Goal: Find specific page/section: Find specific page/section

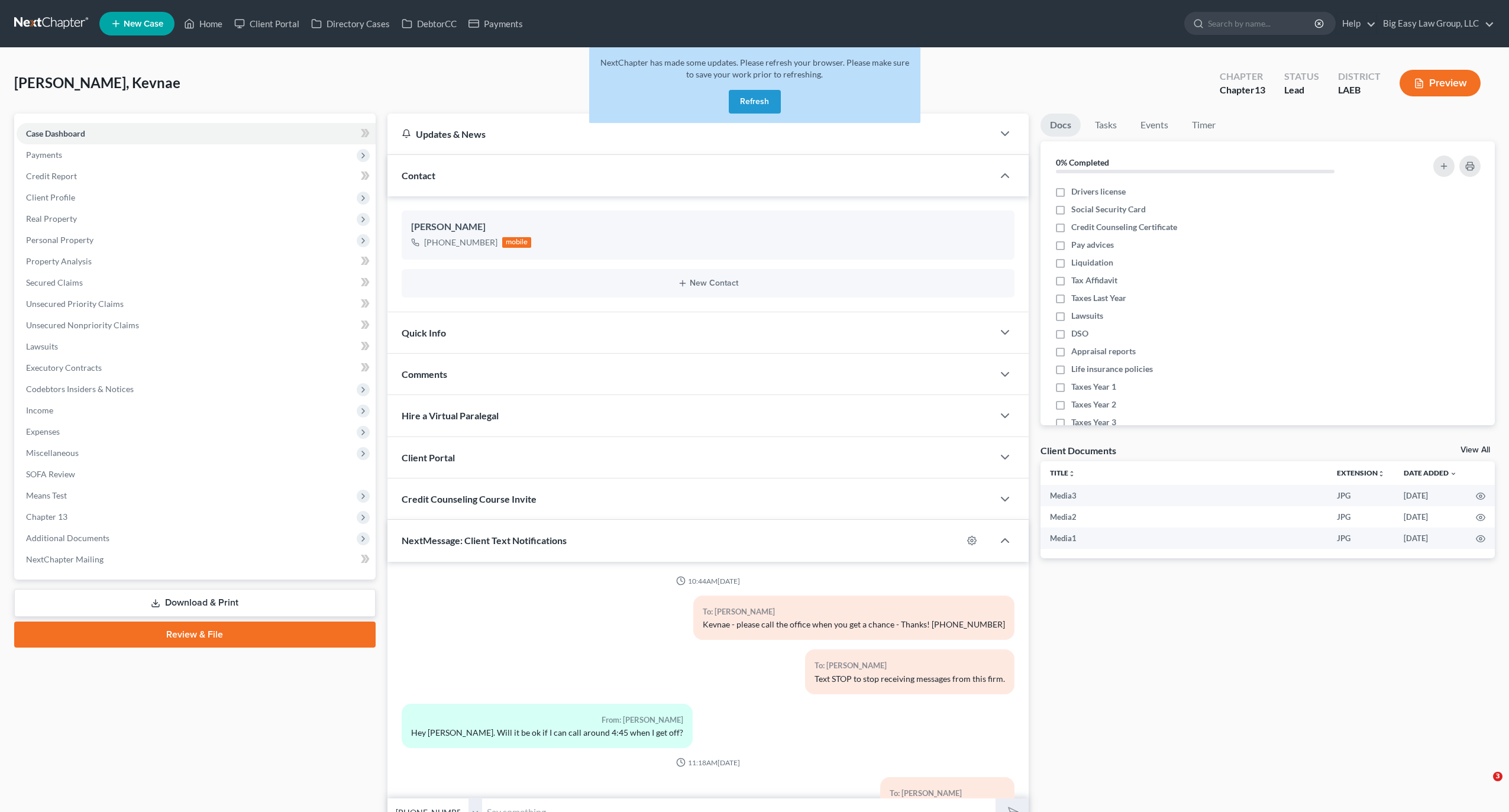
select select "0"
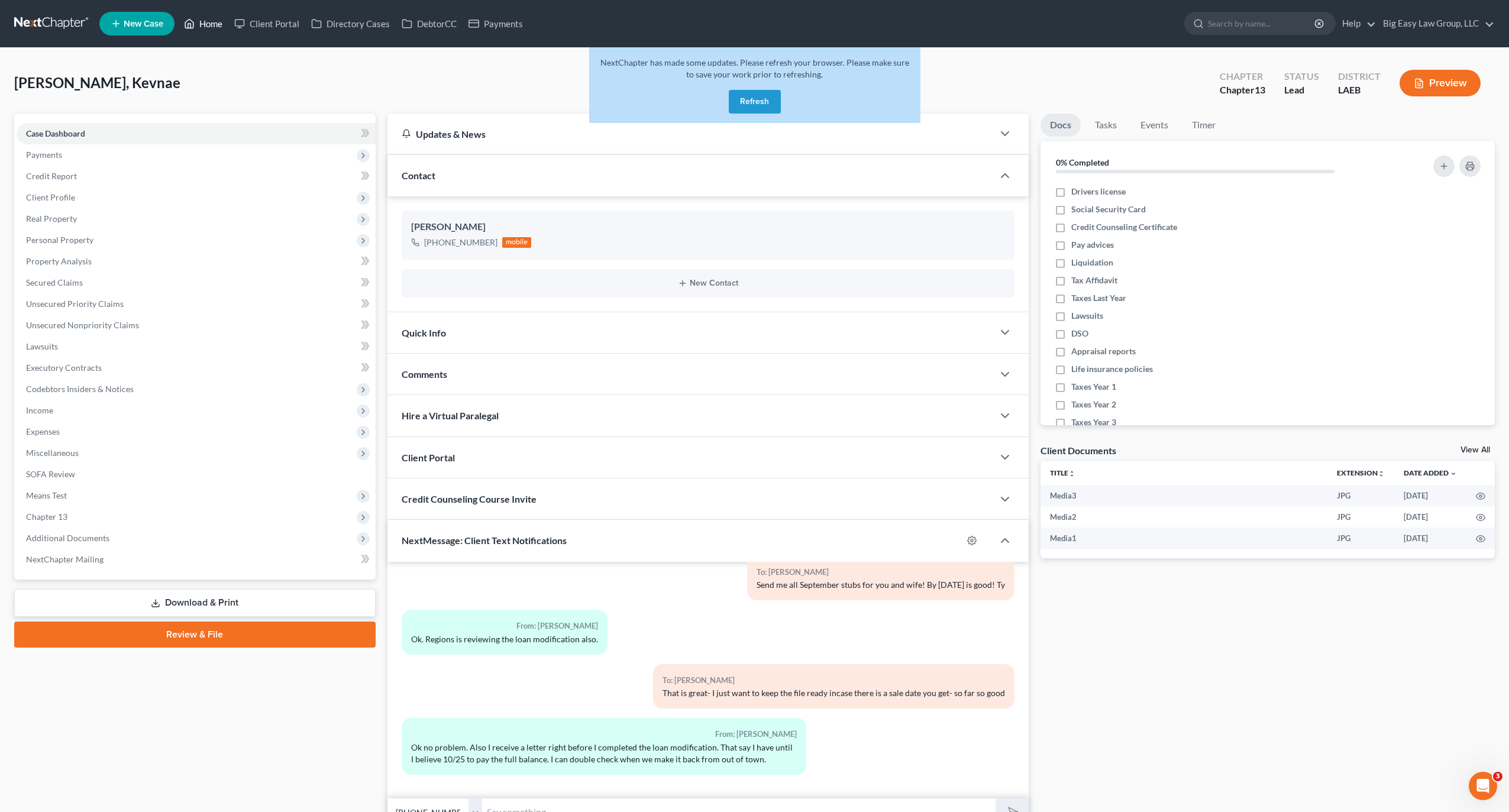
click at [221, 19] on link "Home" at bounding box center [204, 24] width 50 height 21
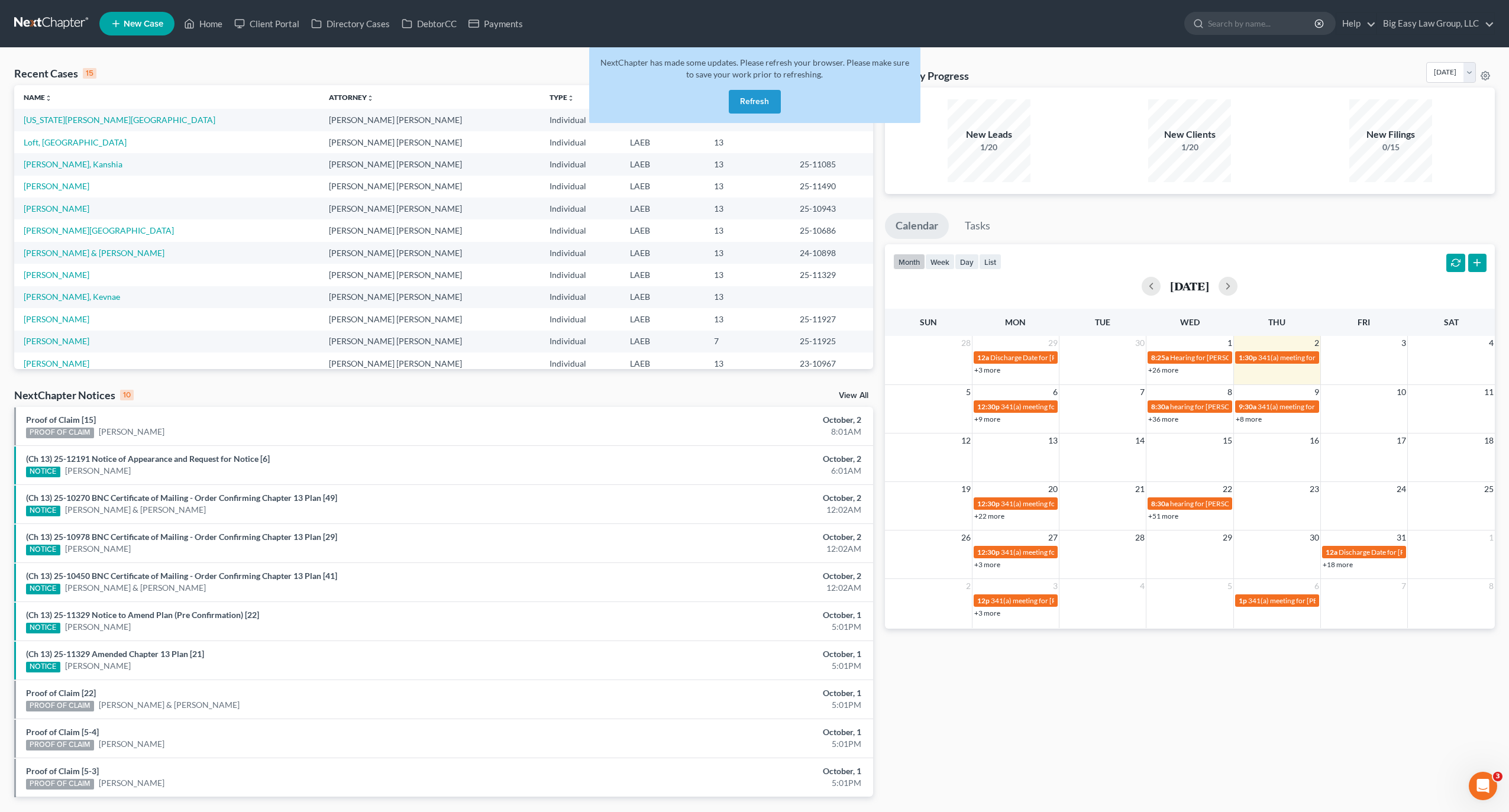
click at [752, 106] on button "Refresh" at bounding box center [755, 102] width 52 height 24
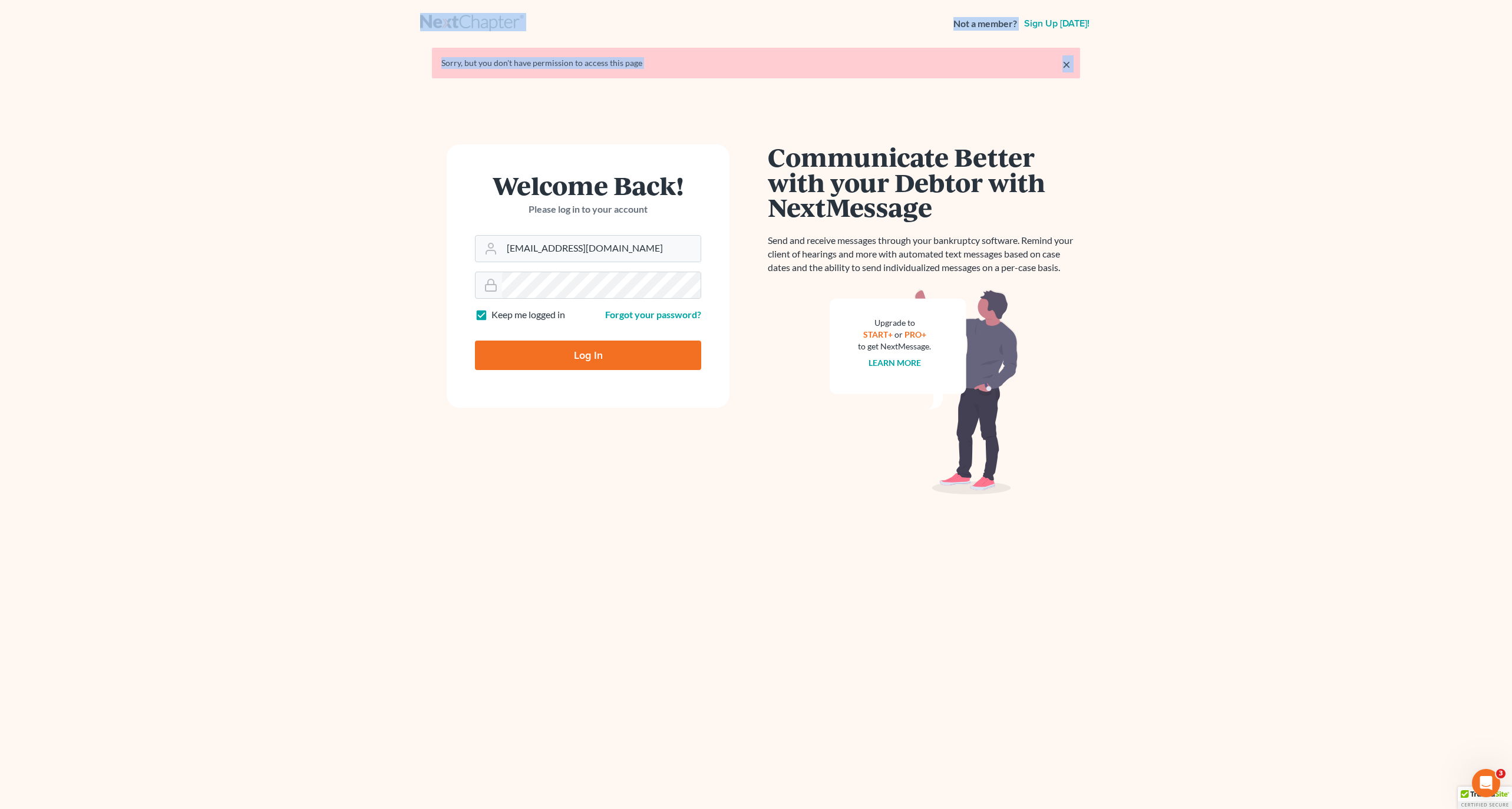
click at [608, 363] on input "Log In" at bounding box center [588, 355] width 227 height 29
type input "Thinking..."
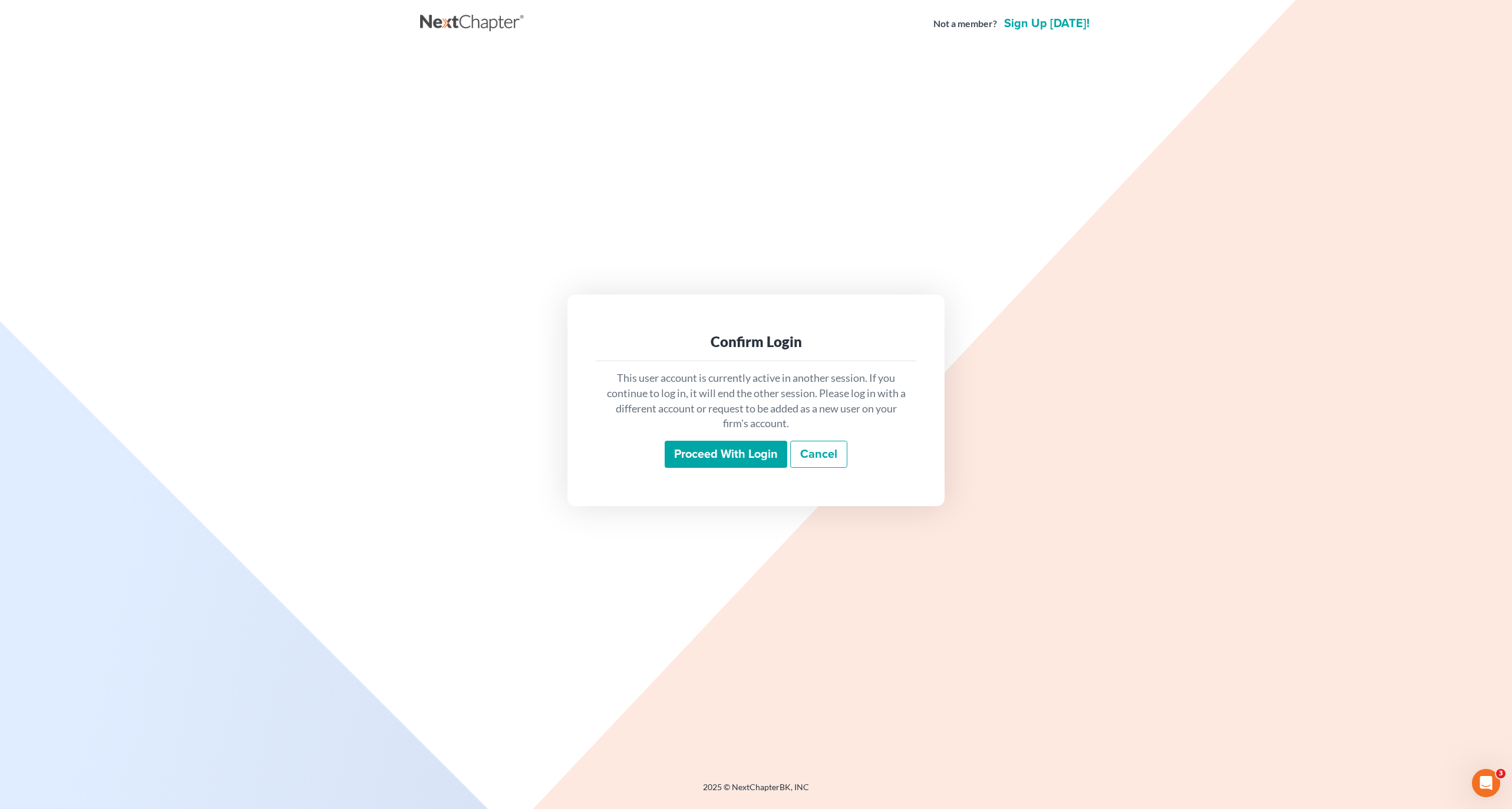
click at [746, 450] on input "Proceed with login" at bounding box center [726, 454] width 122 height 27
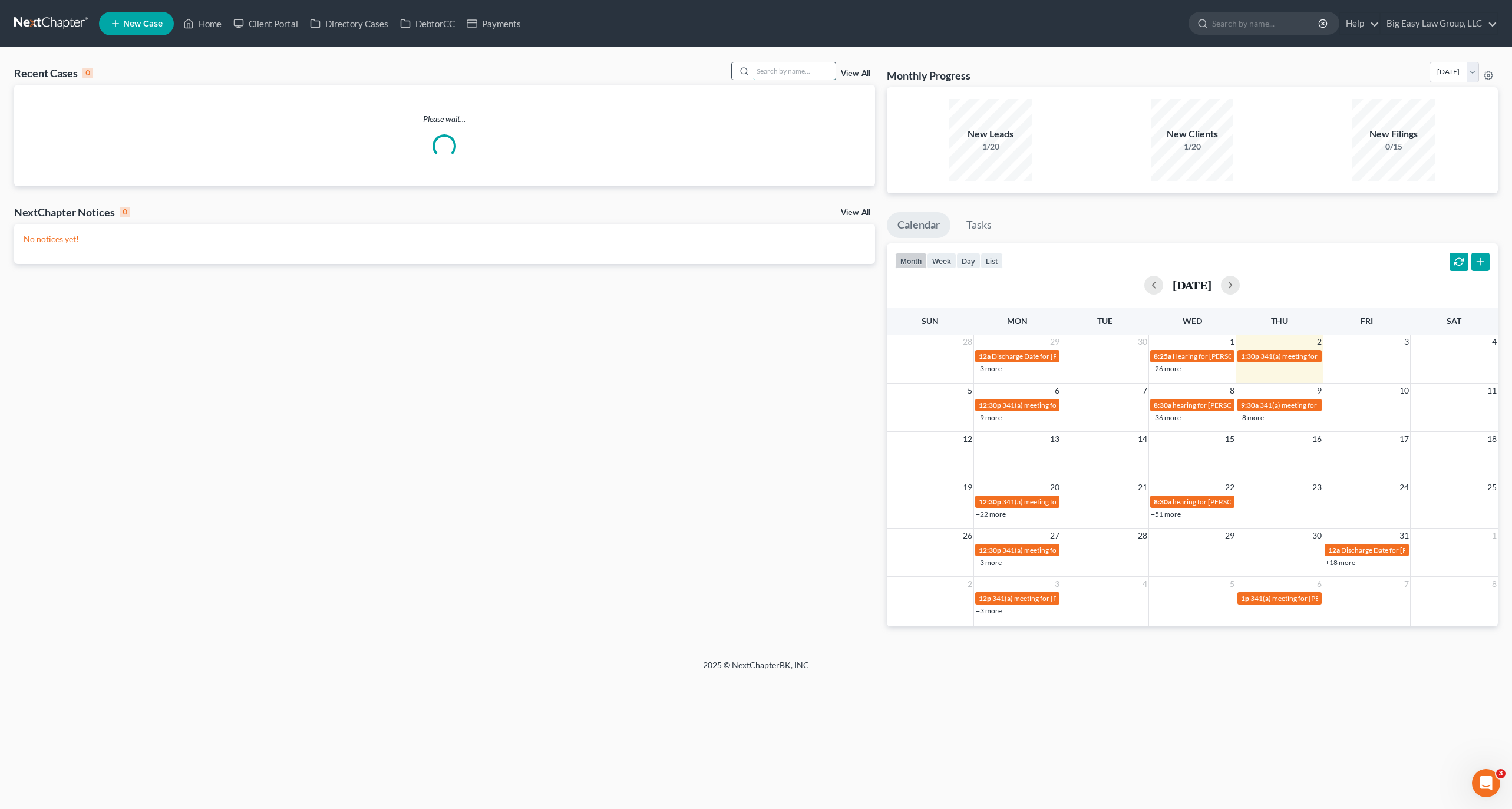
click at [778, 72] on input "search" at bounding box center [794, 71] width 82 height 17
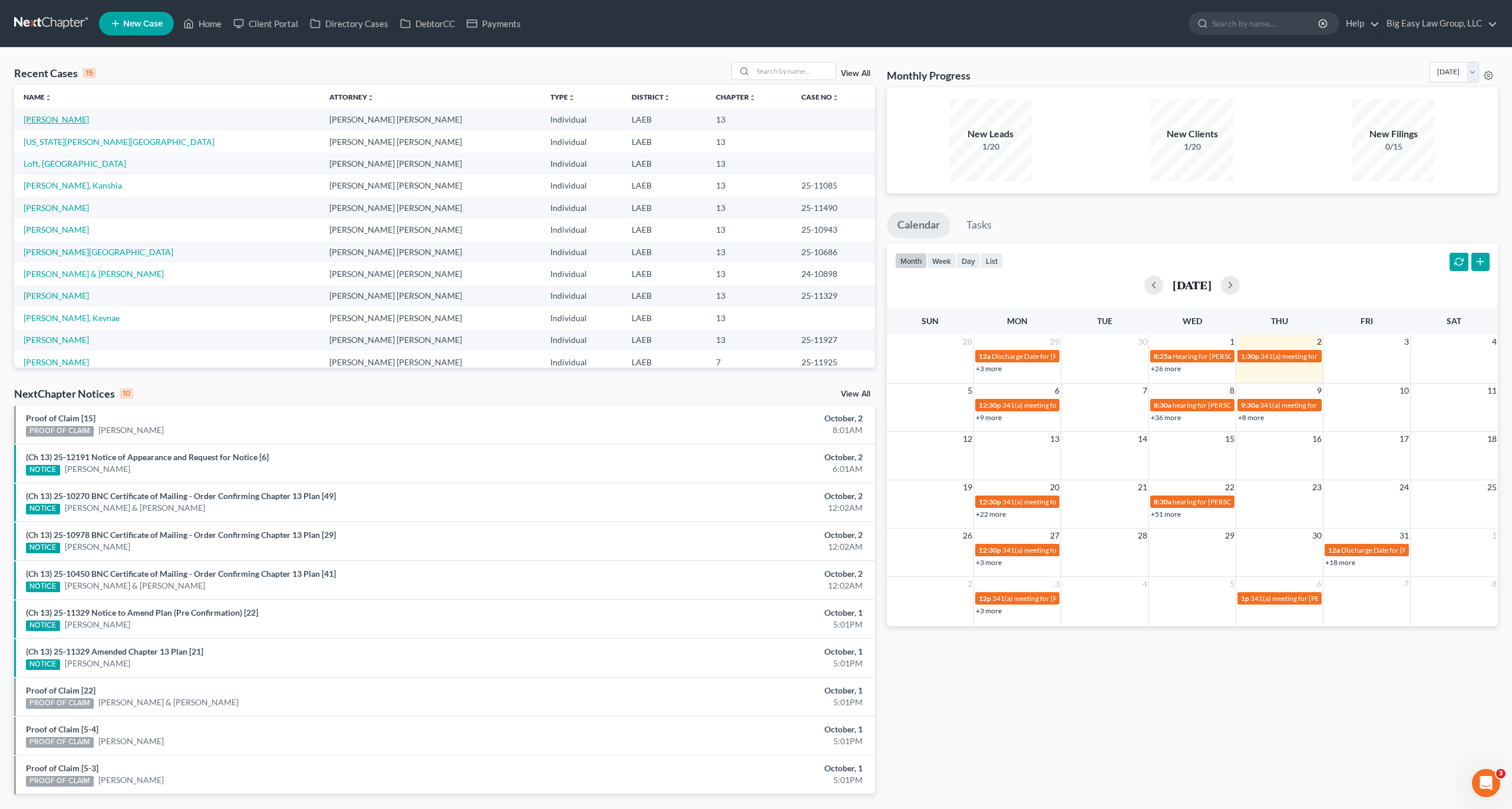
click at [41, 114] on link "Ard, Elinda" at bounding box center [56, 119] width 65 height 10
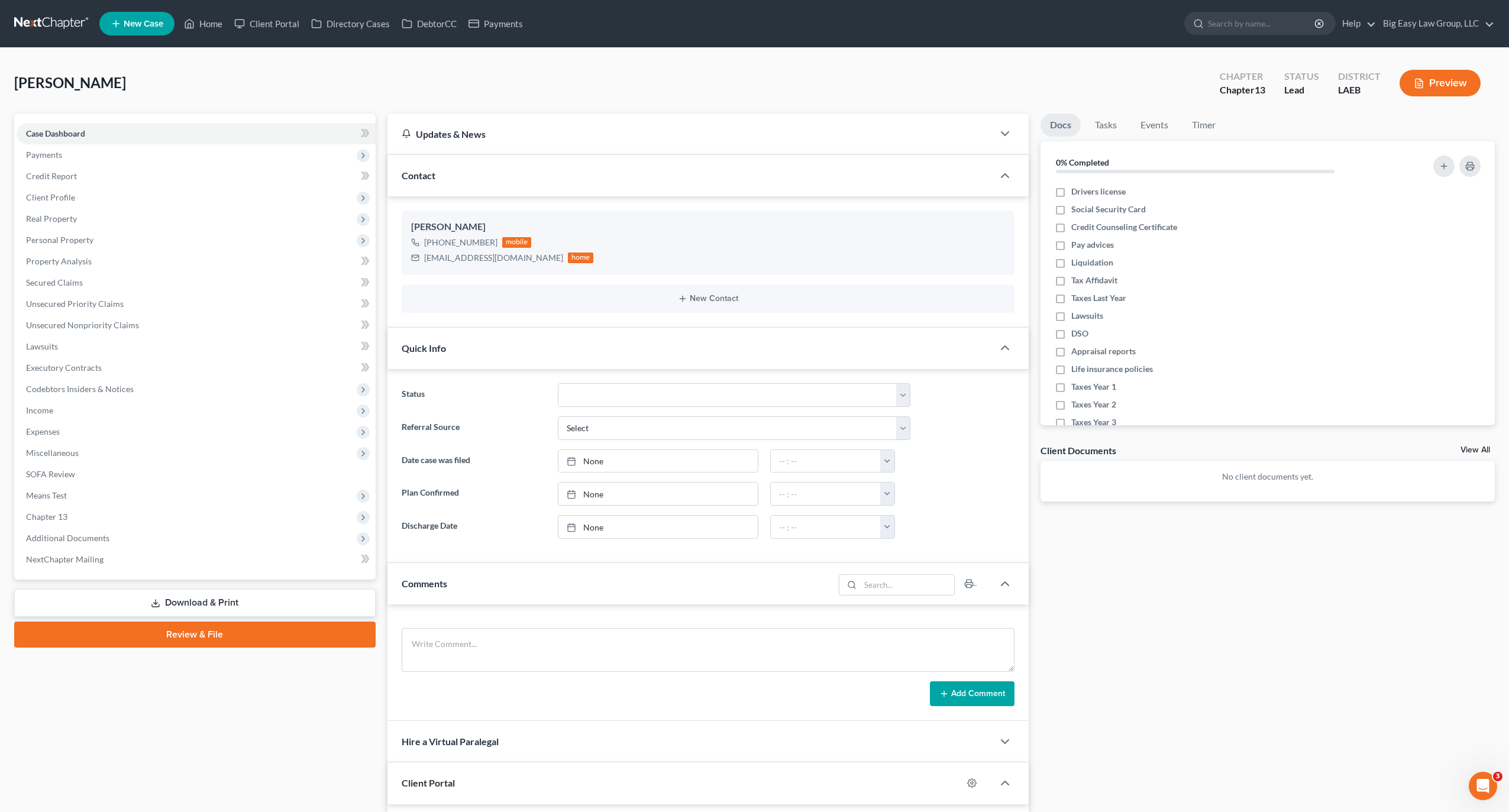
scroll to position [402, 0]
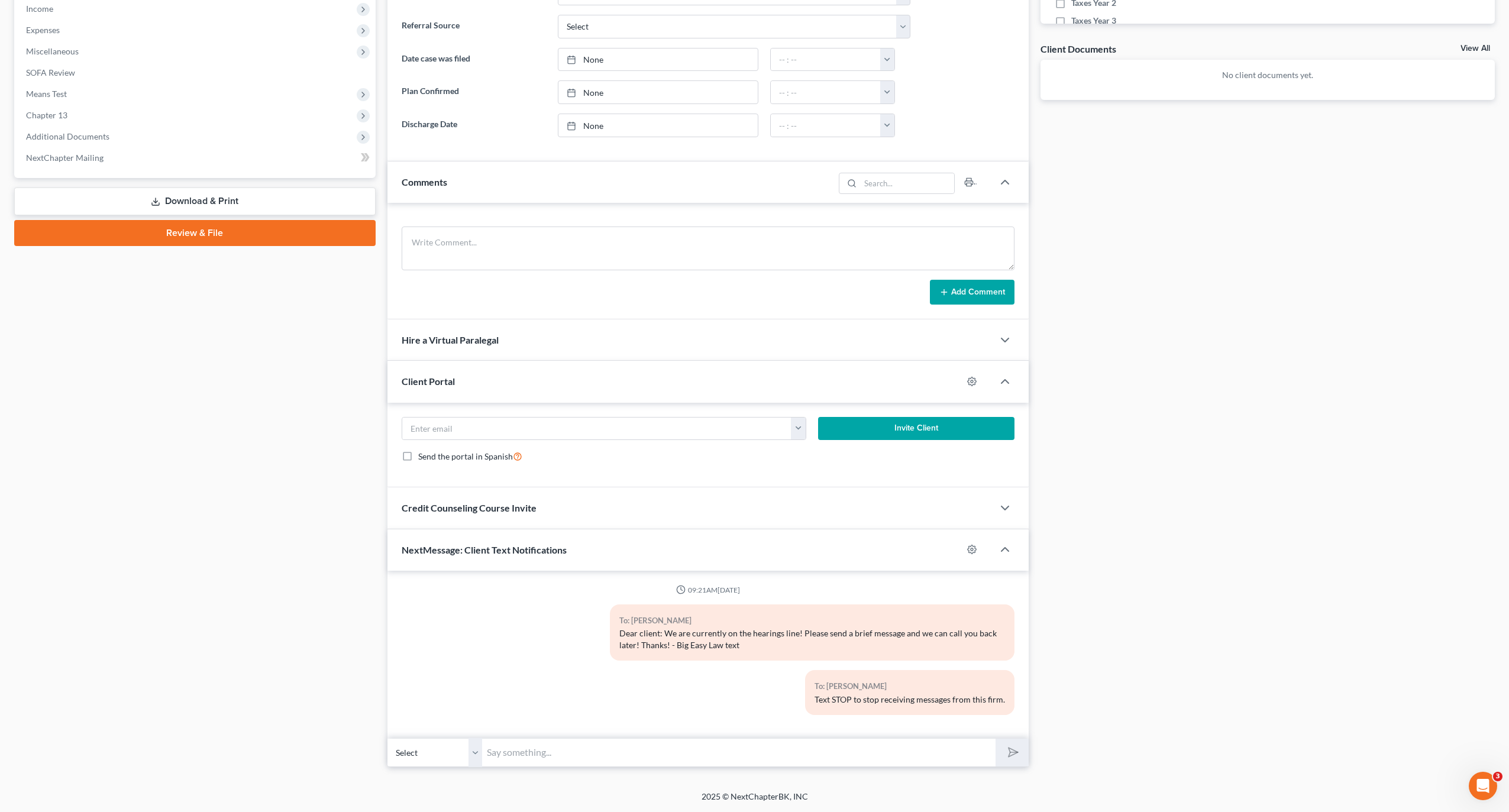
click at [675, 762] on input "text" at bounding box center [739, 753] width 514 height 29
click at [839, 748] on input "text" at bounding box center [739, 753] width 514 height 29
type input "d"
drag, startPoint x: 725, startPoint y: 643, endPoint x: 612, endPoint y: 635, distance: 113.3
click at [608, 628] on div "To: Elinda Ard Dear client: We are currently on the hearings line! Please send …" at bounding box center [812, 638] width 416 height 66
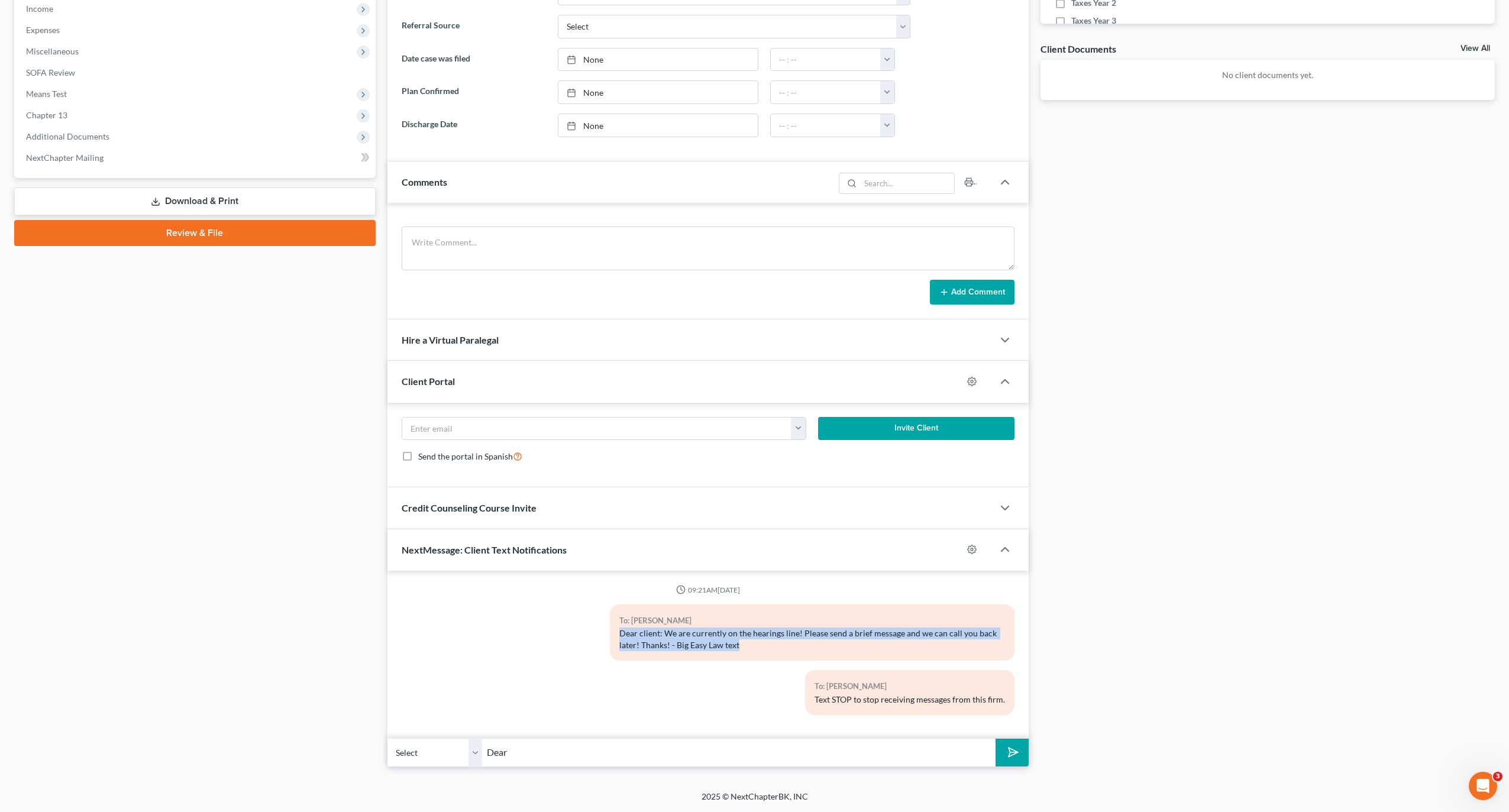
copy div "Dear client: We are currently on the hearings line! Please send a brief message…"
click at [593, 748] on input "Dear" at bounding box center [739, 753] width 514 height 29
drag, startPoint x: 527, startPoint y: 745, endPoint x: 529, endPoint y: 756, distance: 11.2
click at [525, 750] on input "Dear" at bounding box center [739, 753] width 514 height 29
drag, startPoint x: 500, startPoint y: 750, endPoint x: 475, endPoint y: 745, distance: 25.5
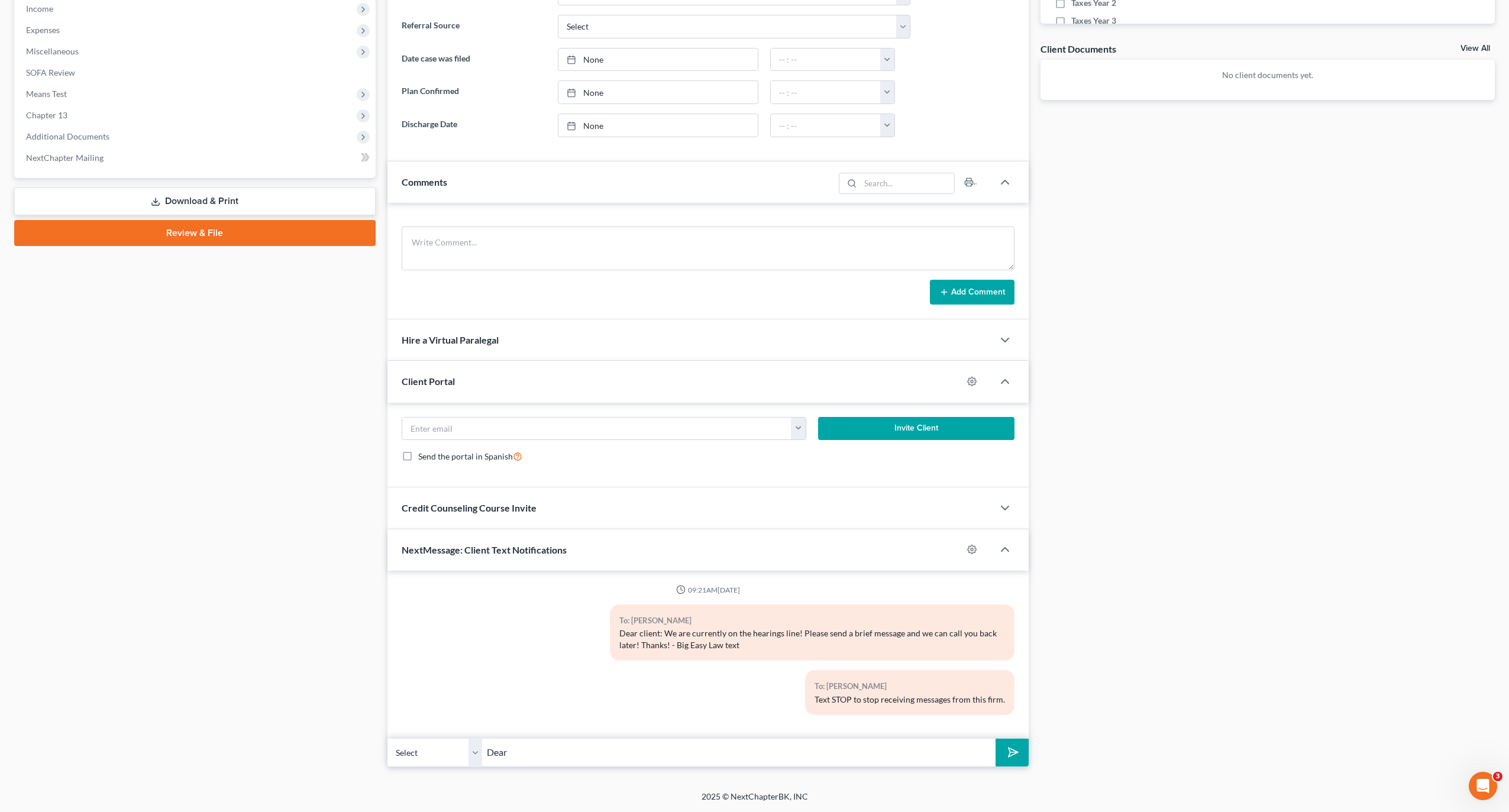
click at [475, 745] on div "Select +1 (225) 362-3058 - Elinda Ard Dear" at bounding box center [708, 753] width 641 height 28
paste input "client: We are currently on the hearings line! Please send a brief message and …"
type input "Dear client: We are currently on the hearings line! Please send a brief message…"
click at [1012, 748] on icon "submit" at bounding box center [1011, 752] width 16 height 16
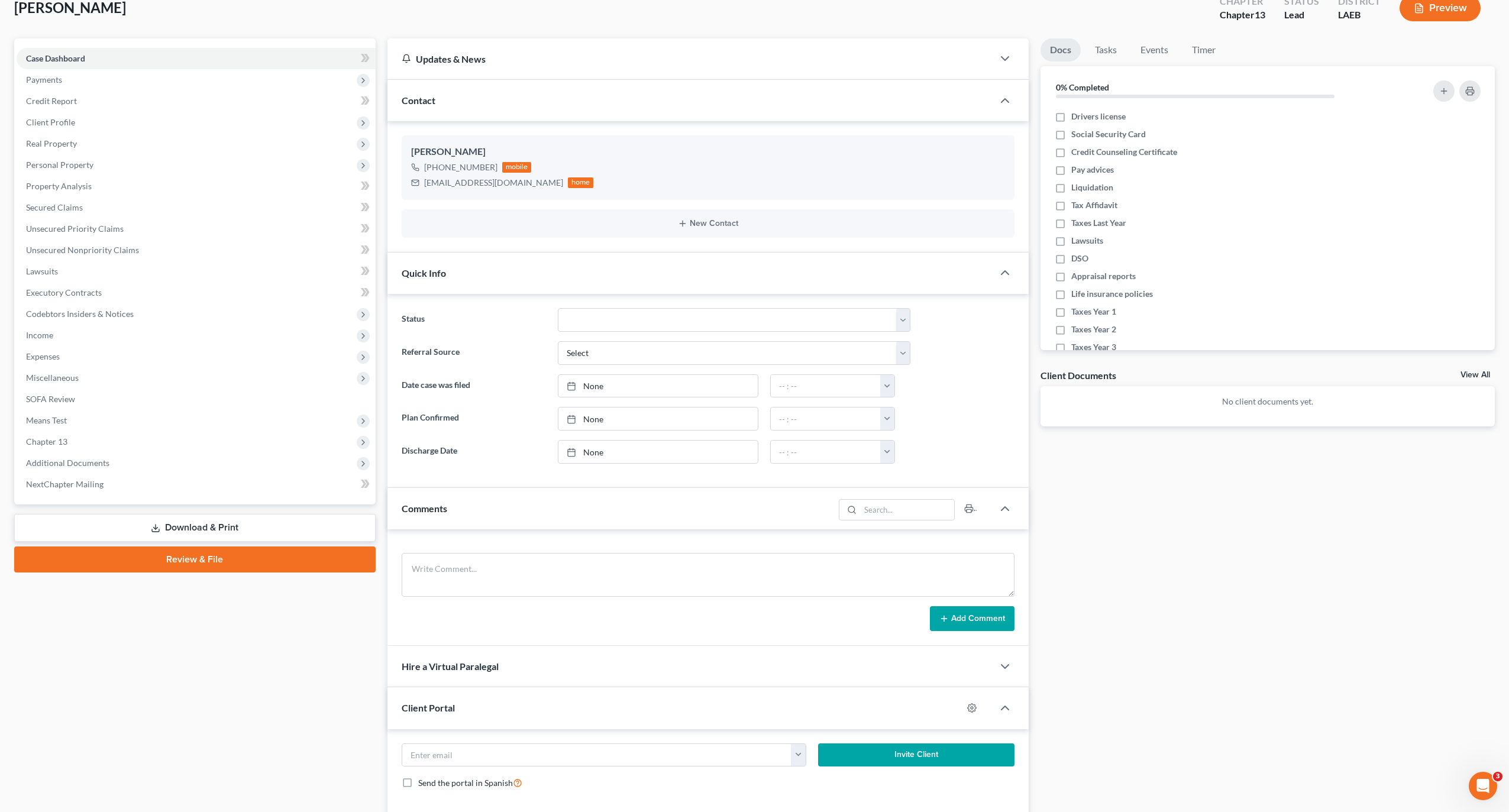
scroll to position [0, 0]
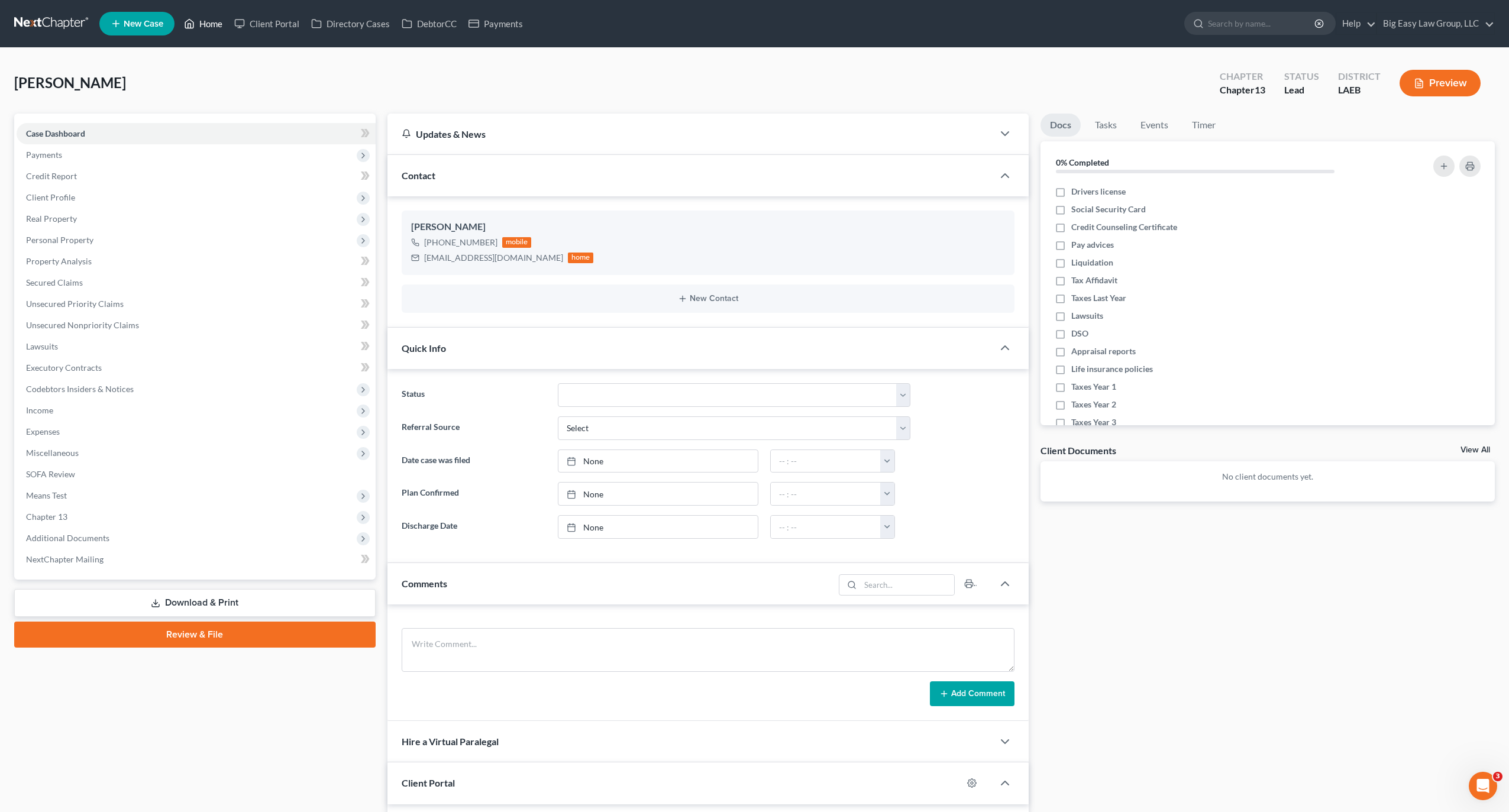
click at [197, 25] on link "Home" at bounding box center [204, 24] width 50 height 21
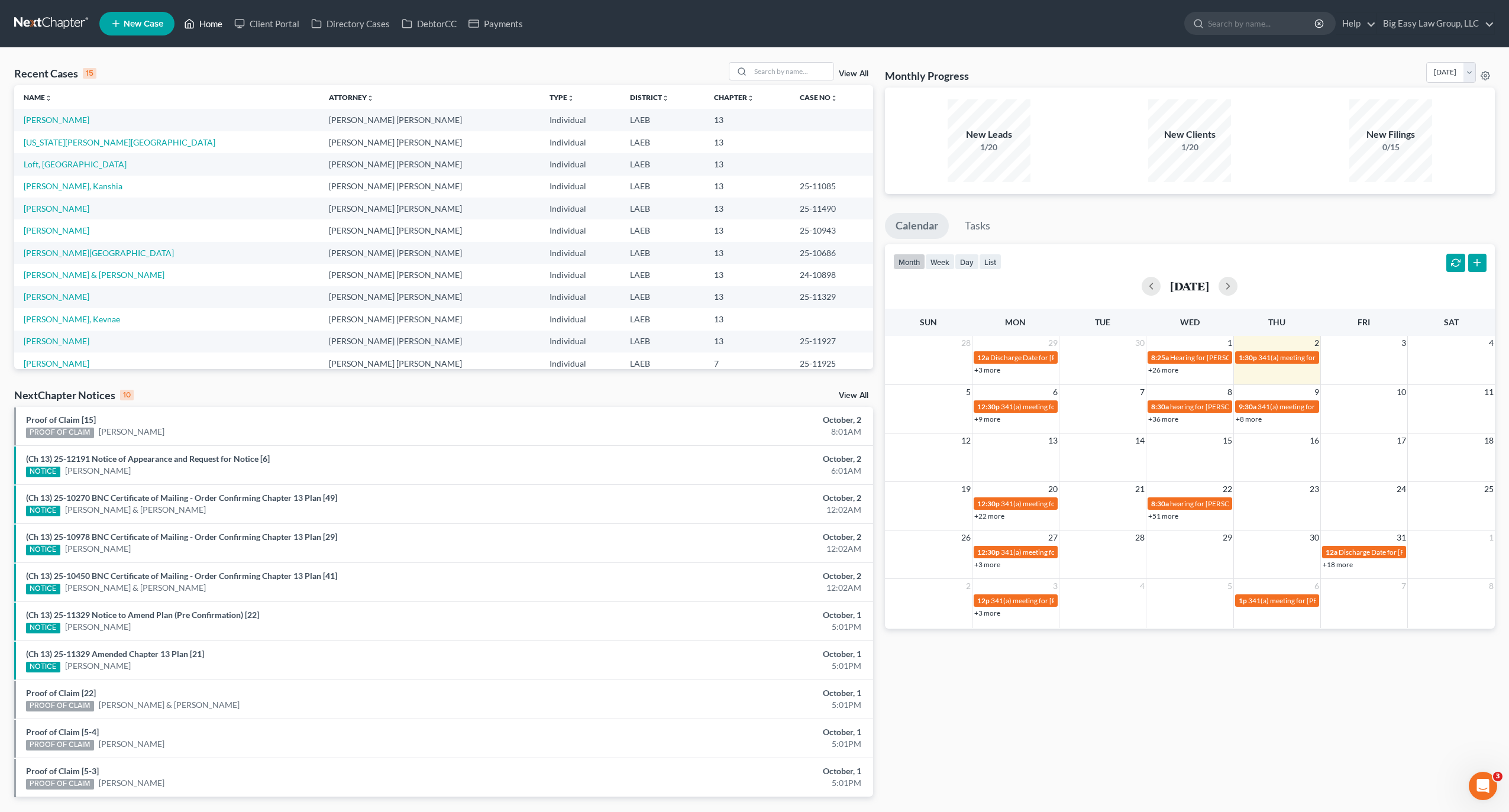
click at [219, 18] on link "Home" at bounding box center [204, 24] width 50 height 21
click at [62, 120] on link "Ard, Elinda" at bounding box center [57, 120] width 66 height 10
click at [50, 122] on link "Ard, Elinda" at bounding box center [57, 120] width 66 height 10
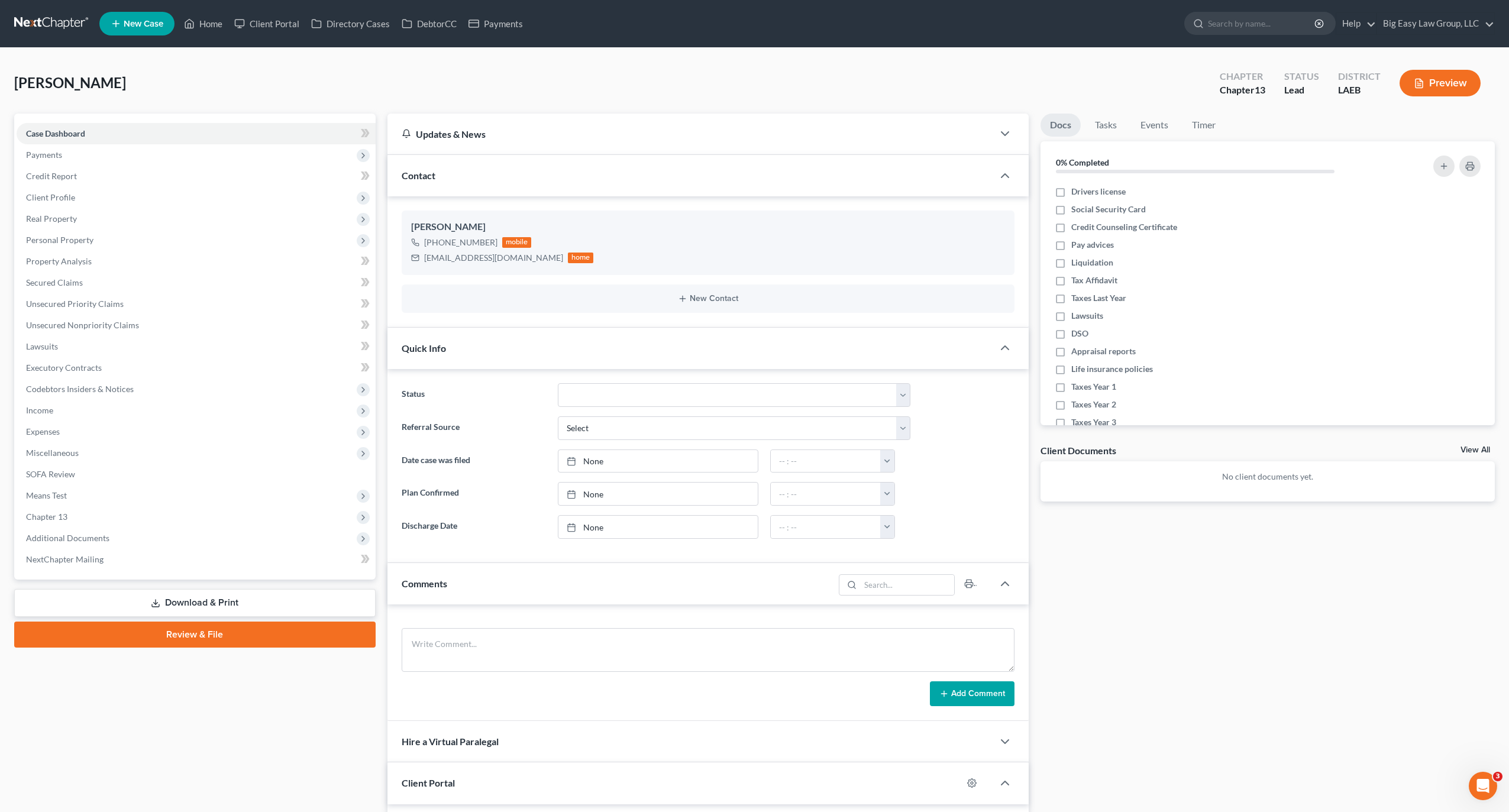
scroll to position [87, 0]
drag, startPoint x: 487, startPoint y: 343, endPoint x: 505, endPoint y: 409, distance: 68.4
click at [487, 343] on div "Quick Info" at bounding box center [691, 348] width 606 height 41
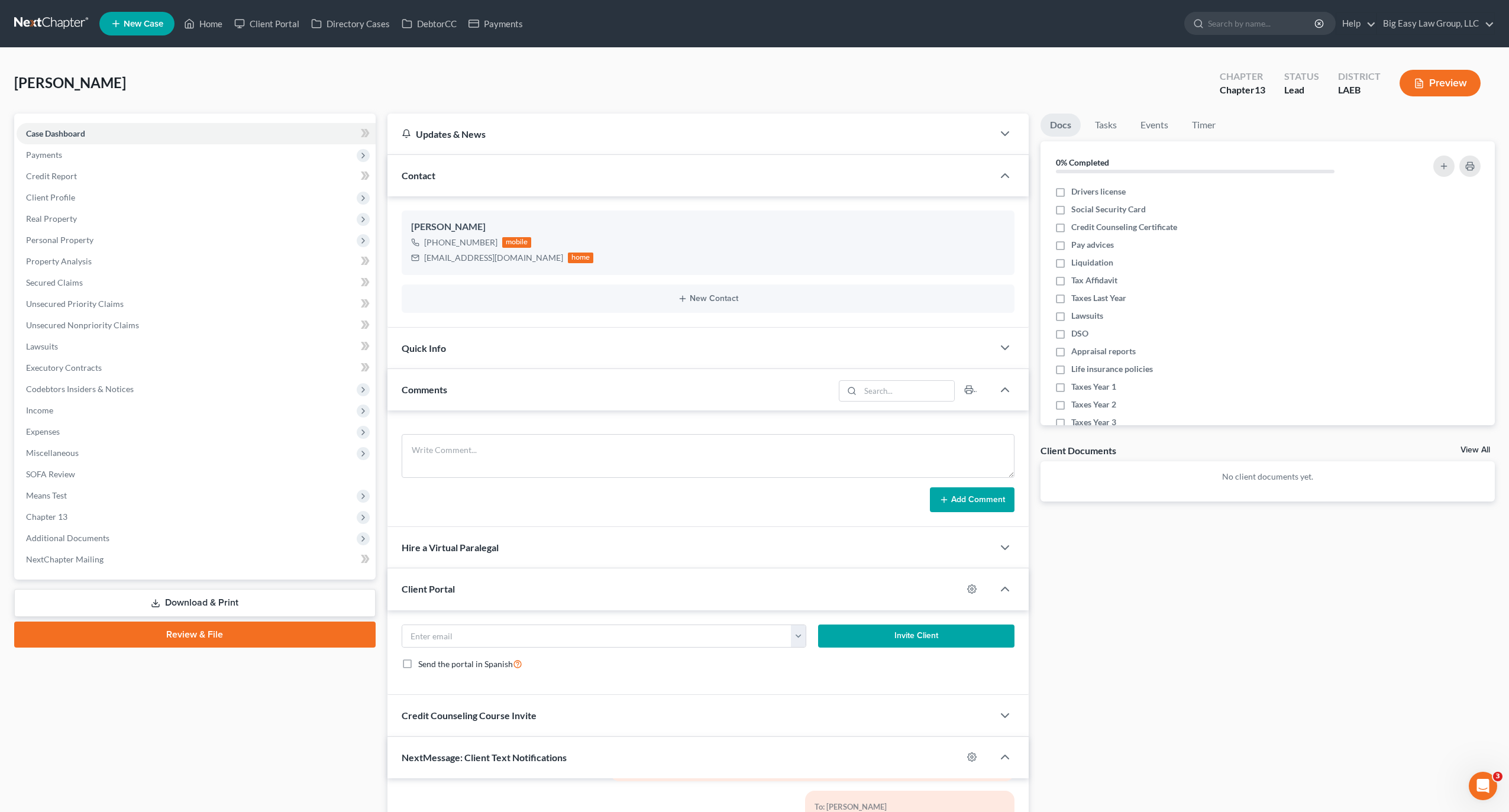
click at [519, 399] on div "Comments" at bounding box center [611, 389] width 447 height 41
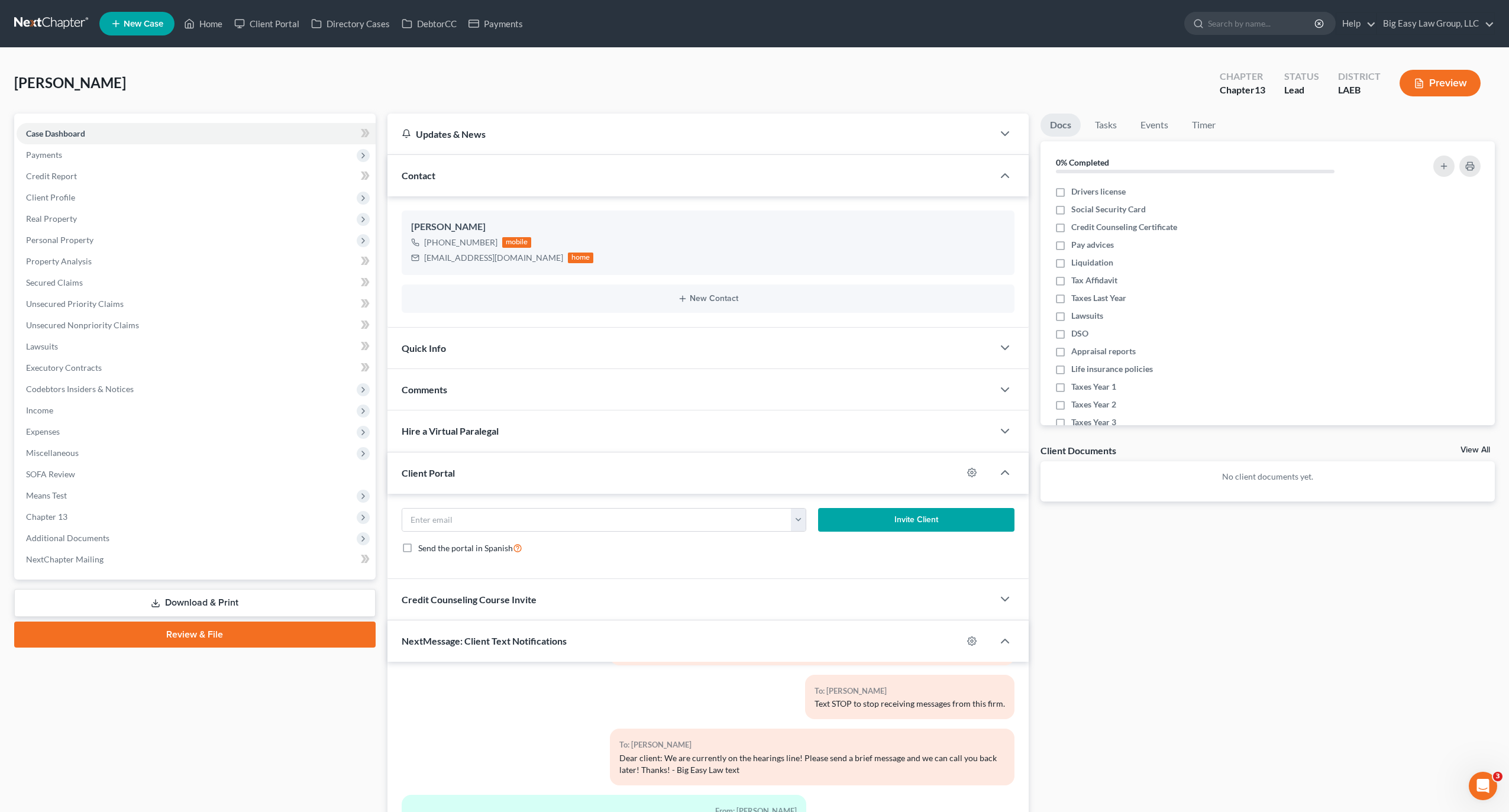
click at [466, 157] on div "Contact" at bounding box center [691, 175] width 606 height 41
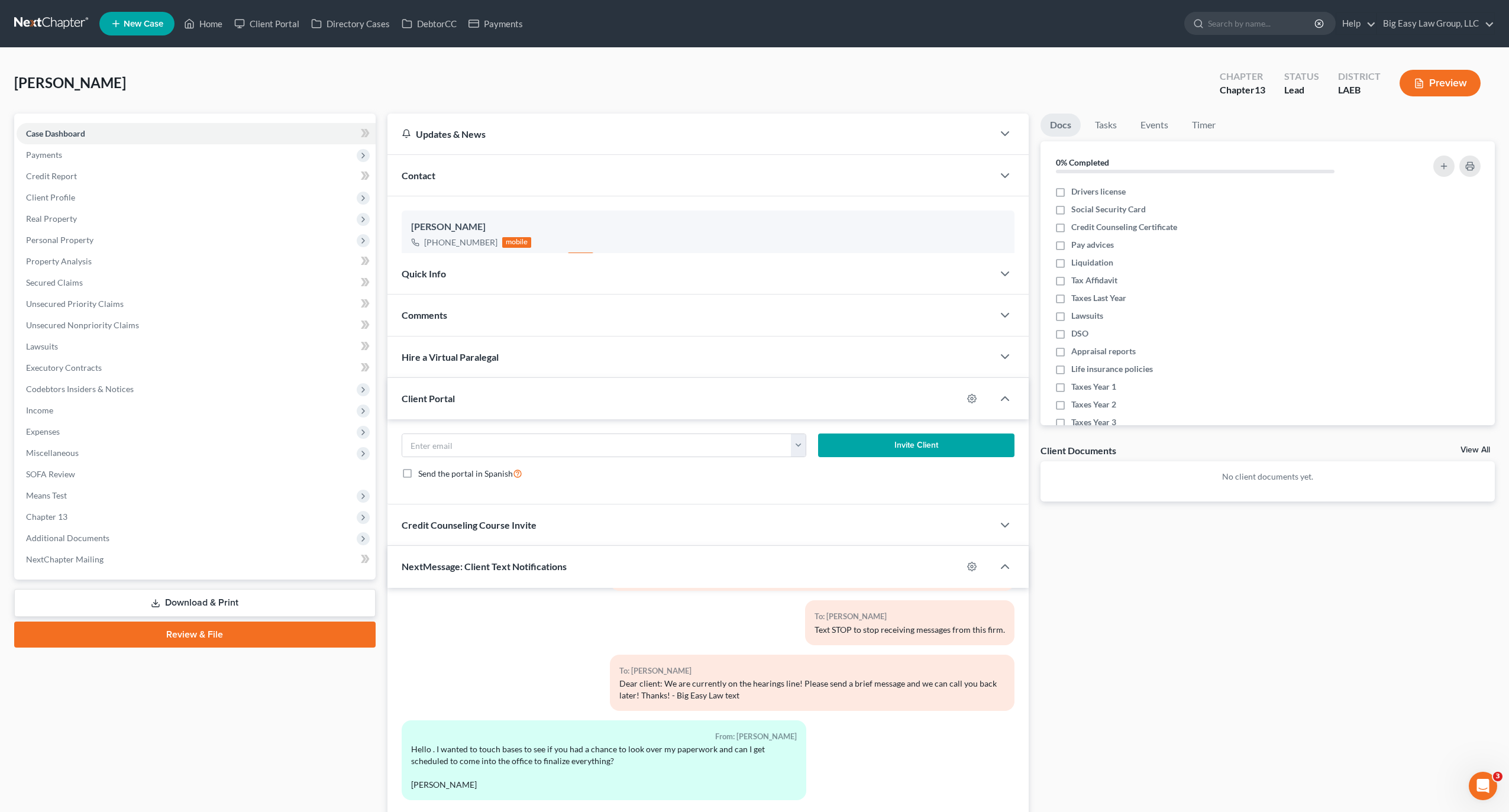
click at [477, 138] on div "Updates & News" at bounding box center [691, 134] width 577 height 13
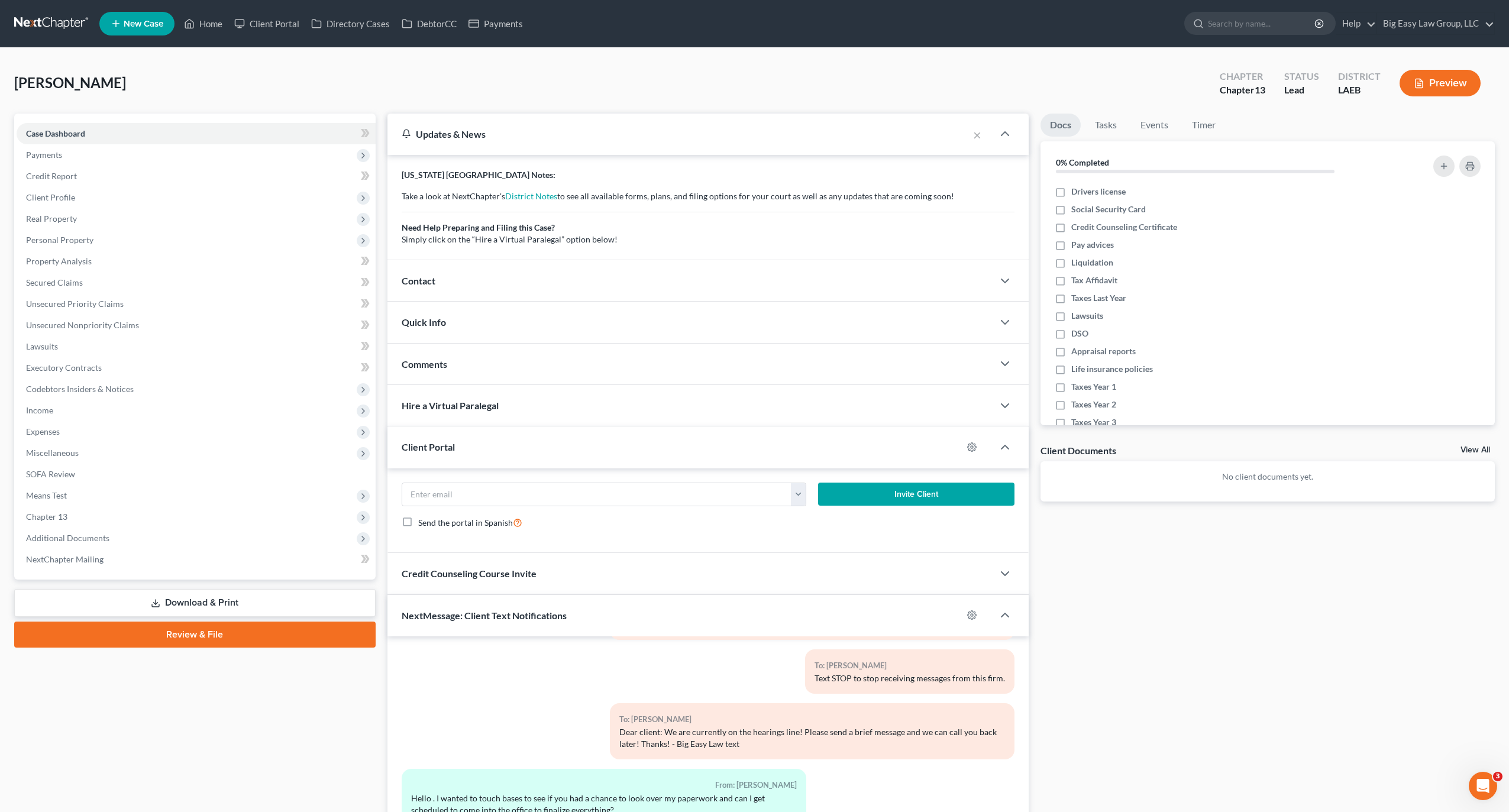
drag, startPoint x: 529, startPoint y: 438, endPoint x: 540, endPoint y: 433, distance: 12.1
click at [529, 439] on div "Client Portal" at bounding box center [675, 447] width 575 height 41
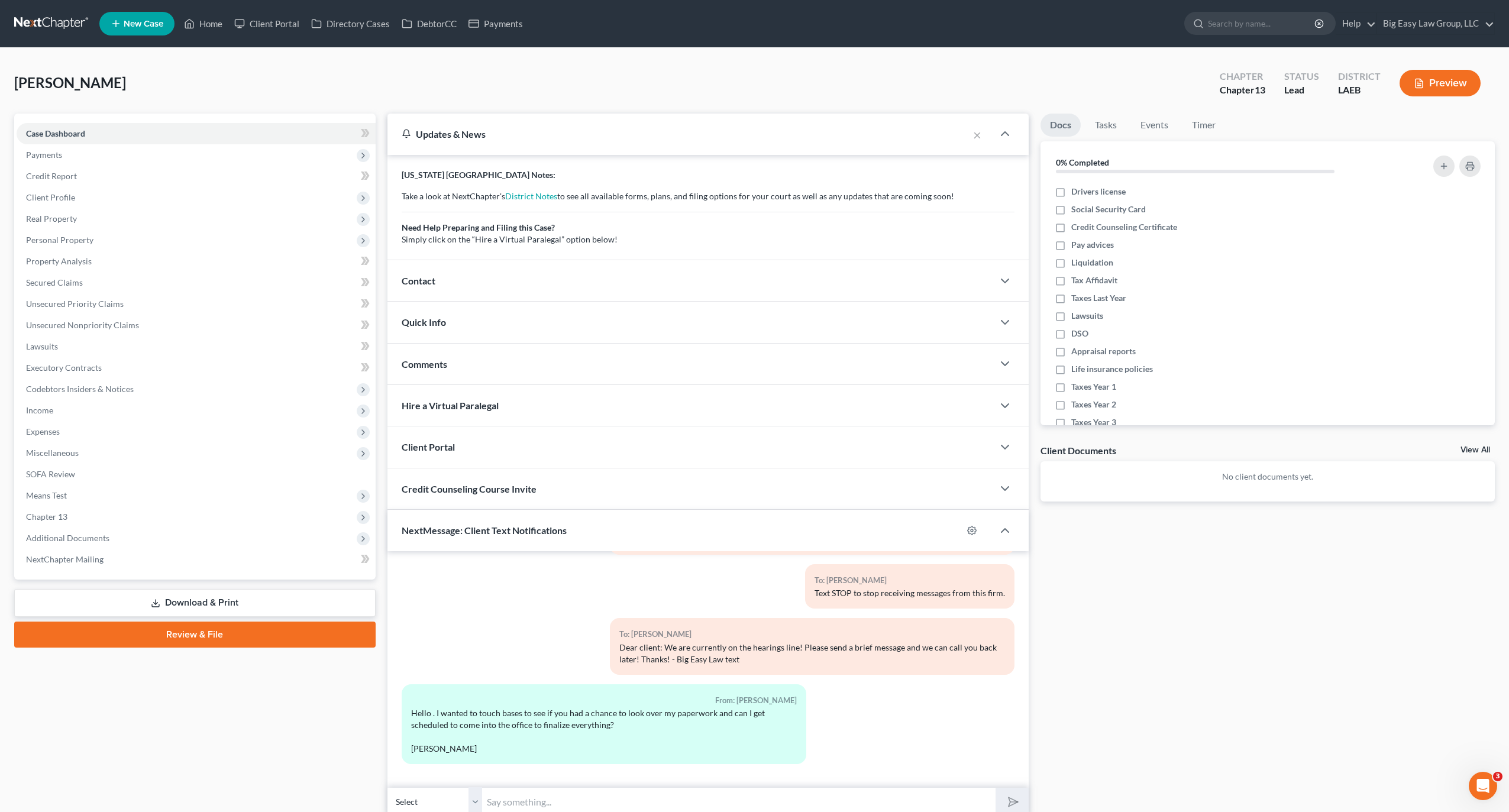
click at [209, 11] on ul "New Case Home Client Portal Directory Cases DebtorCC Payments - No Result - See…" at bounding box center [797, 23] width 1396 height 31
click at [218, 23] on link "Home" at bounding box center [204, 24] width 50 height 21
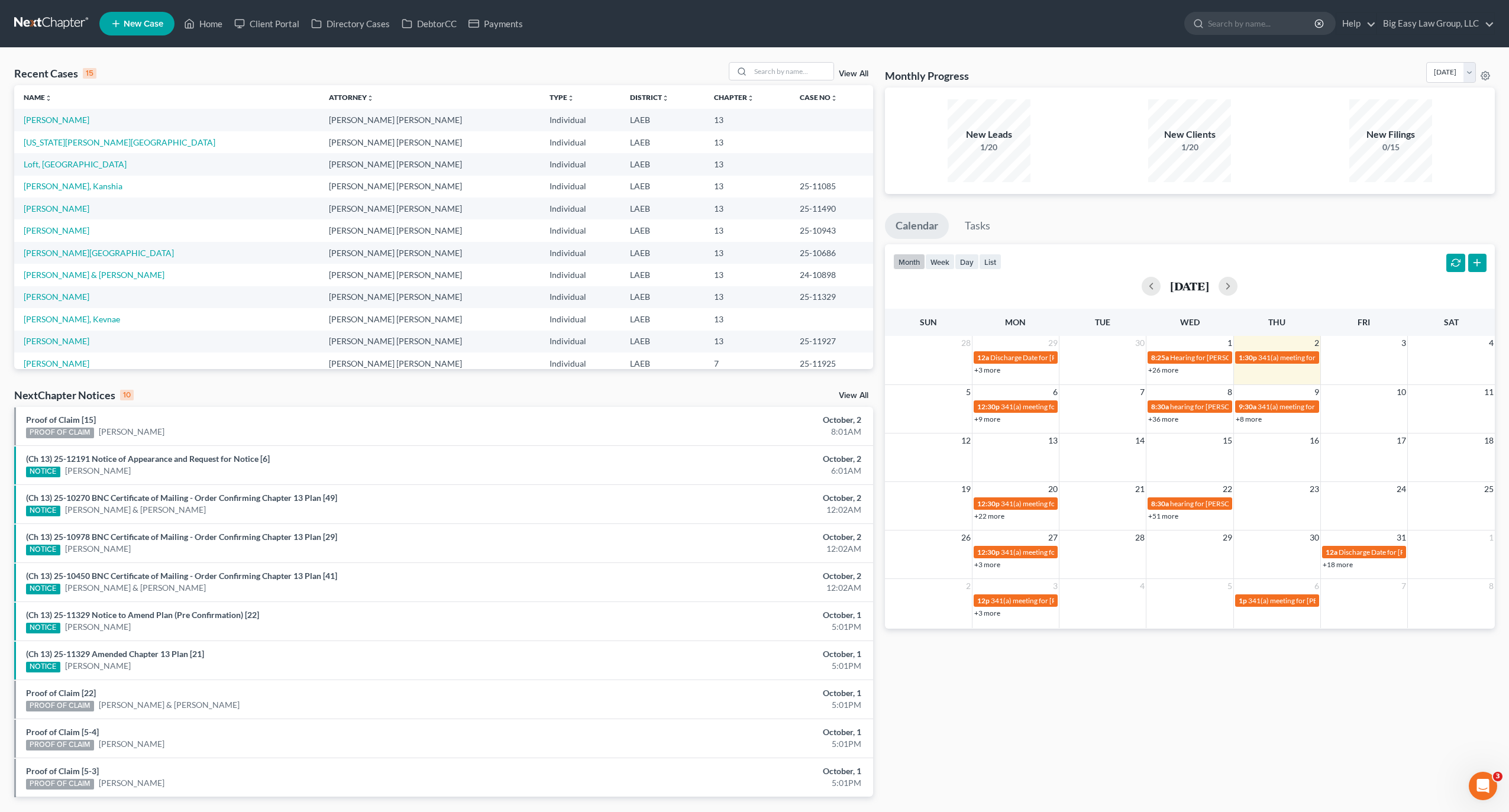
click at [138, 91] on th "Name unfold_more expand_more expand_less" at bounding box center [167, 97] width 306 height 24
click at [793, 73] on input "search" at bounding box center [792, 71] width 83 height 17
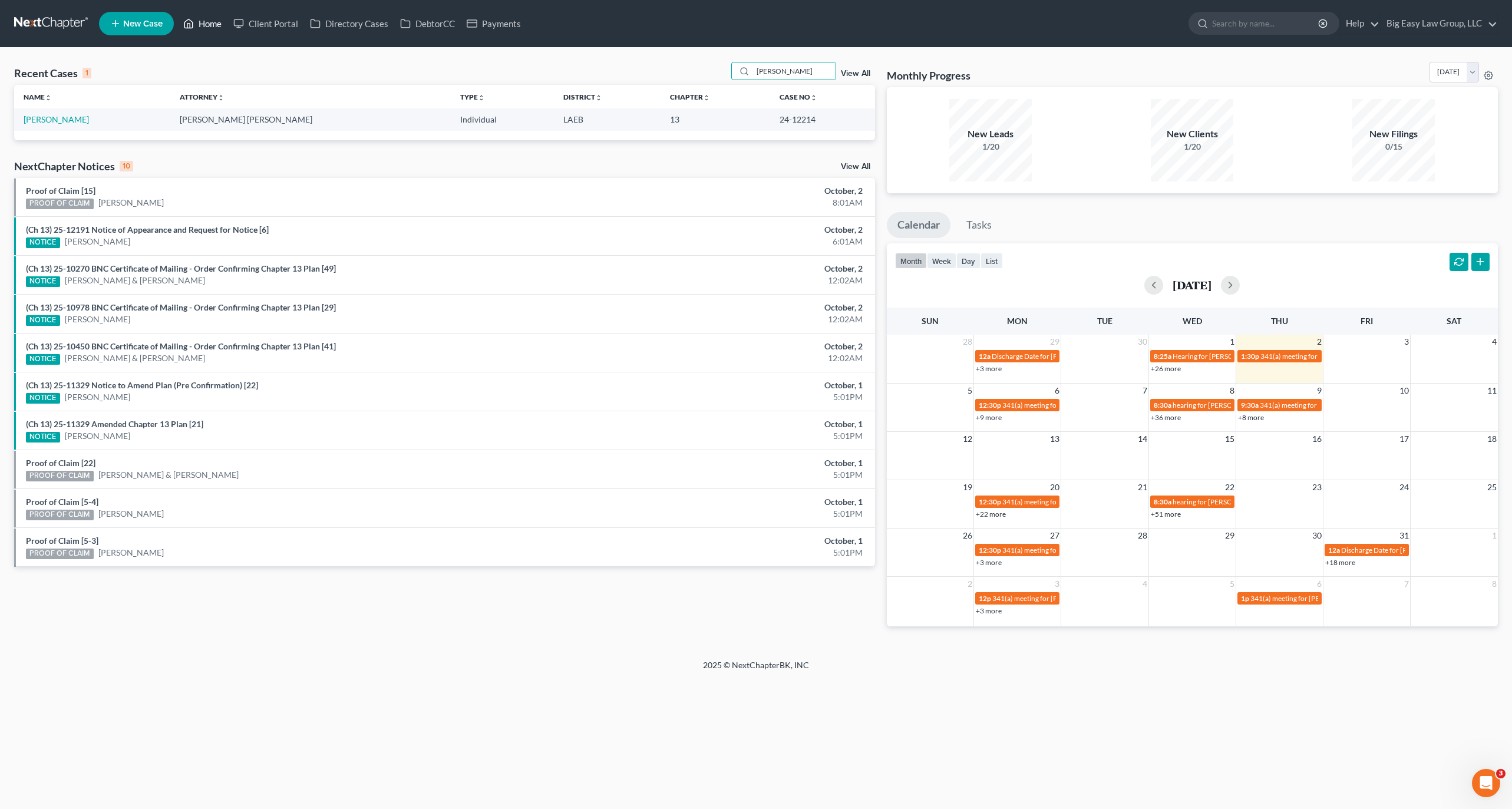
click at [196, 23] on link "Home" at bounding box center [203, 24] width 50 height 21
click at [813, 73] on input "smith, george" at bounding box center [794, 71] width 82 height 17
drag, startPoint x: 800, startPoint y: 67, endPoint x: 744, endPoint y: 61, distance: 56.3
click at [751, 61] on div "Recent Cases 1 smith, george View All Name unfold_more expand_more expand_less …" at bounding box center [756, 353] width 1512 height 612
type input "waters"
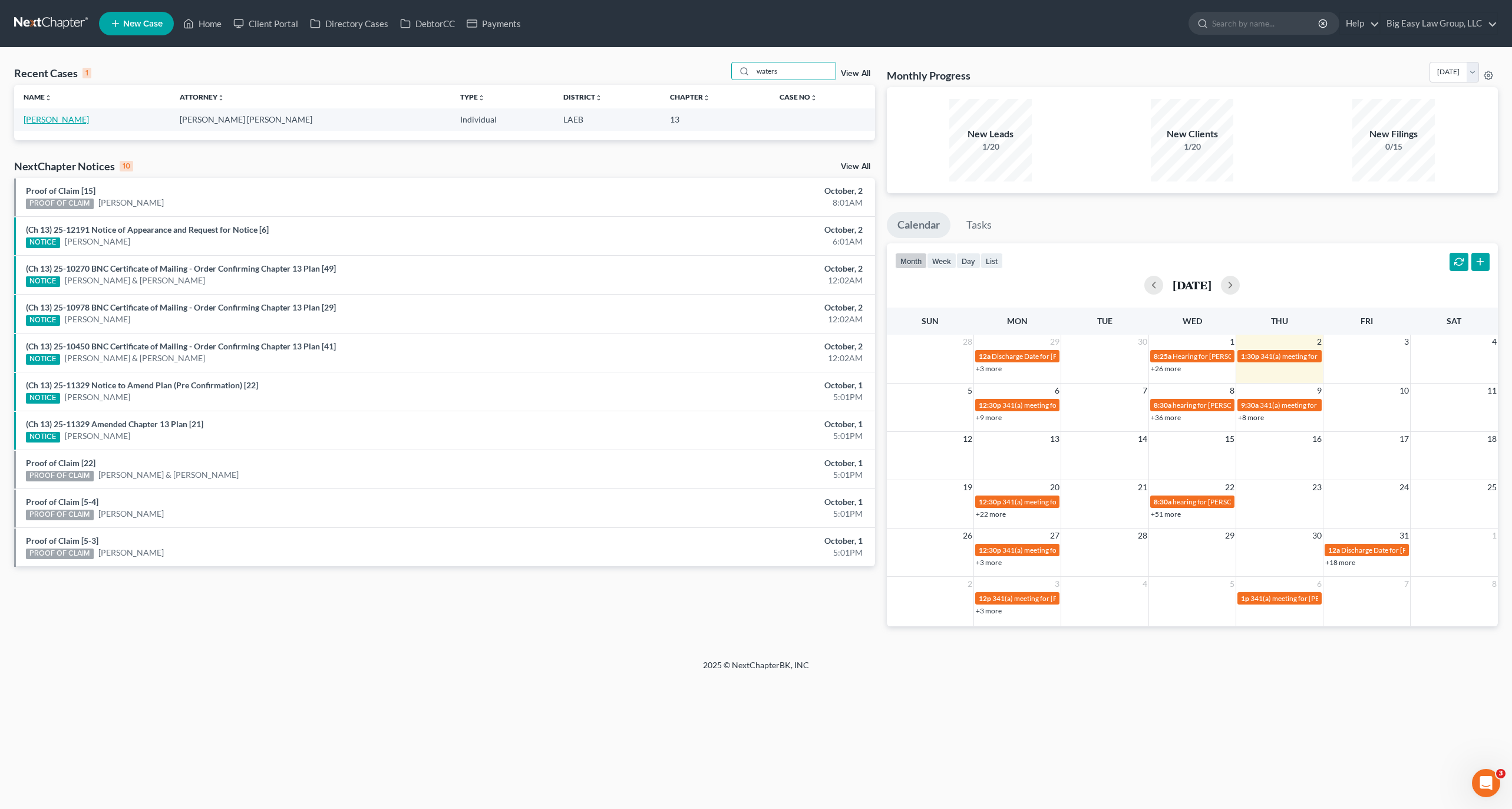
click at [69, 117] on link "Waters, Chantell" at bounding box center [56, 119] width 65 height 10
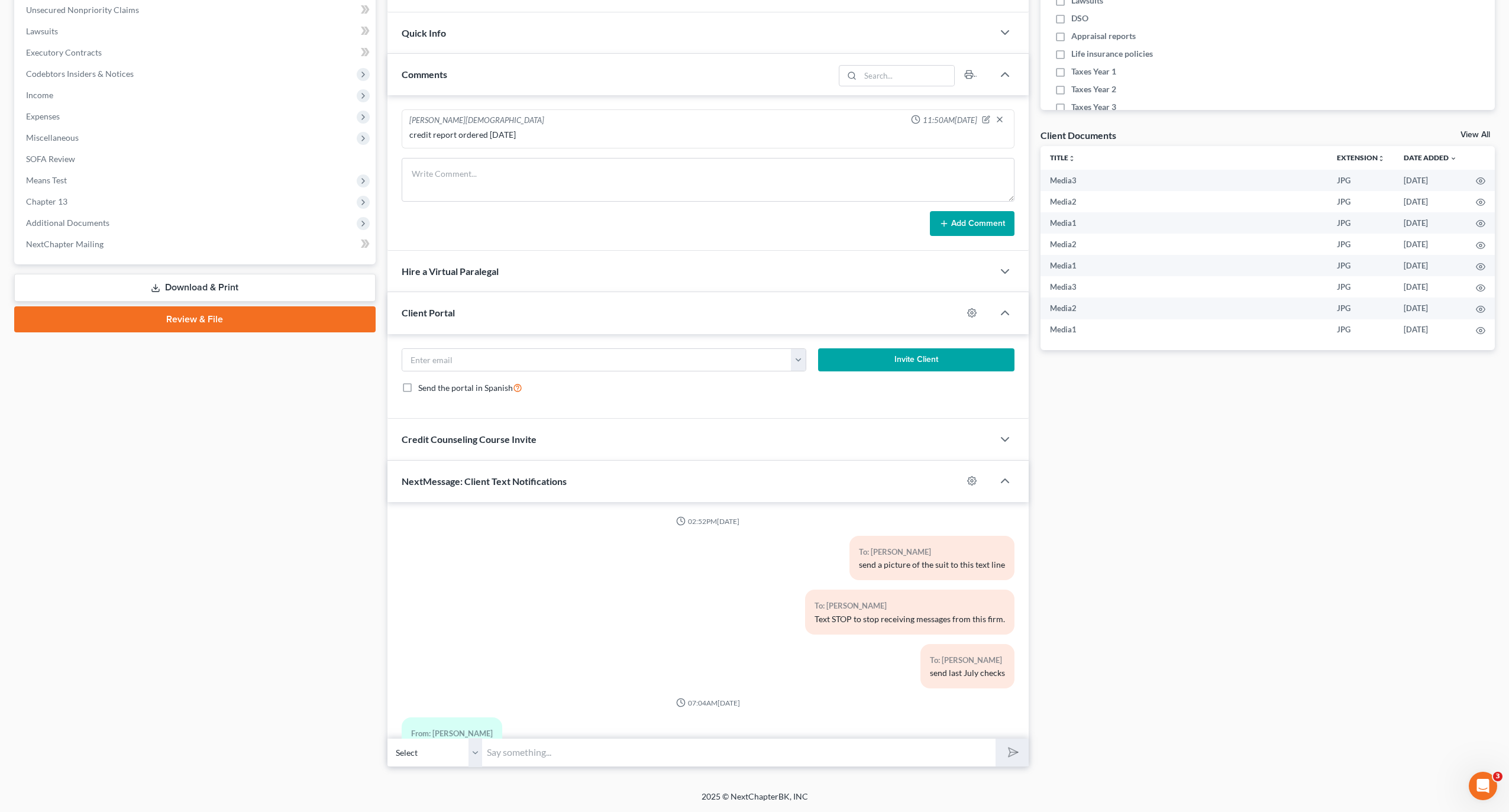
scroll to position [865, 0]
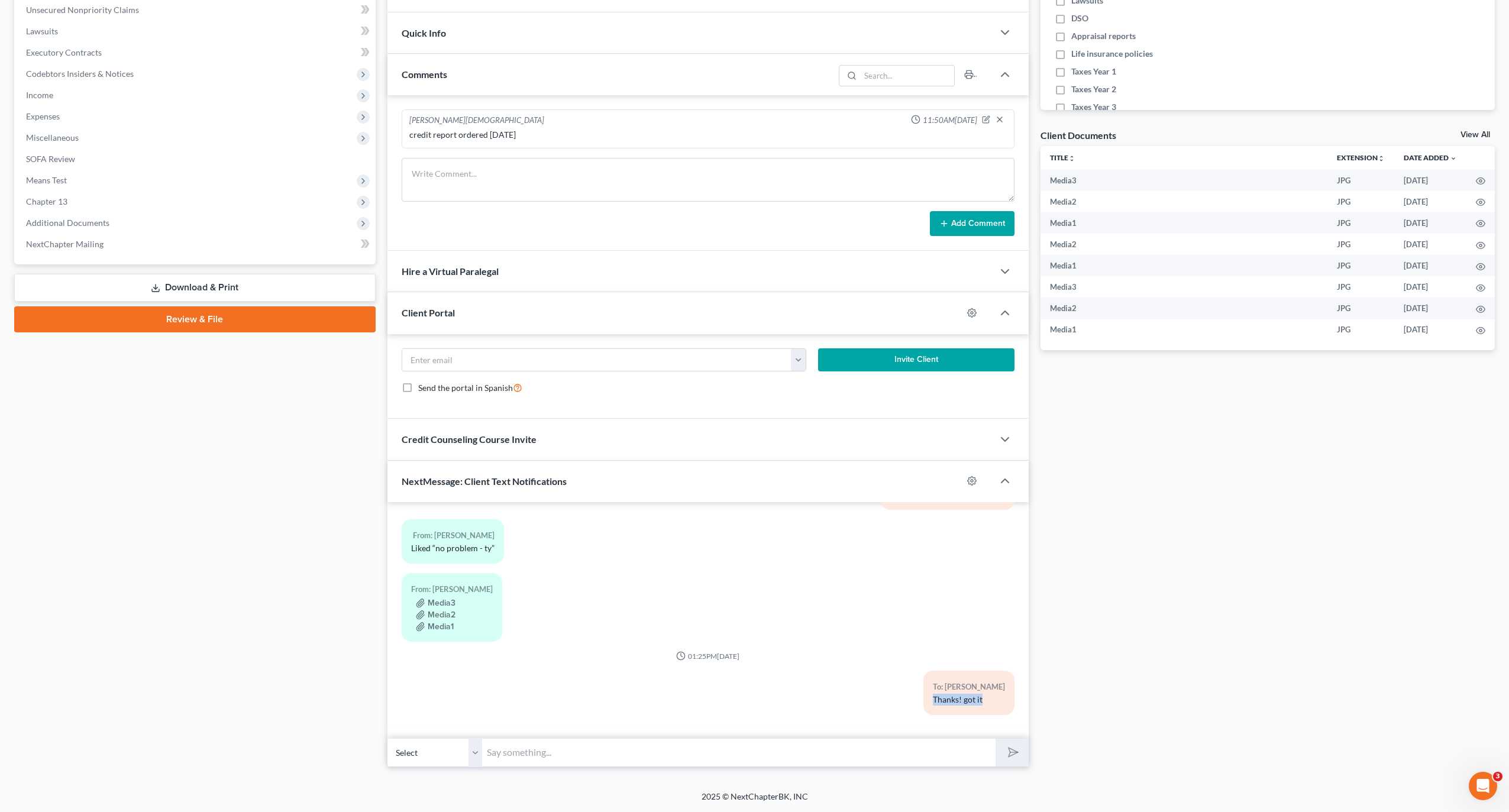
drag, startPoint x: 870, startPoint y: 753, endPoint x: 925, endPoint y: 736, distance: 57.6
click at [878, 756] on div "02:52PM, 07/23/2025 To: Chantell Waters send a picture of the suit to this text…" at bounding box center [708, 634] width 641 height 265
click at [924, 736] on div "02:52PM, 07/23/2025 To: Chantell Waters send a picture of the suit to this text…" at bounding box center [708, 620] width 641 height 237
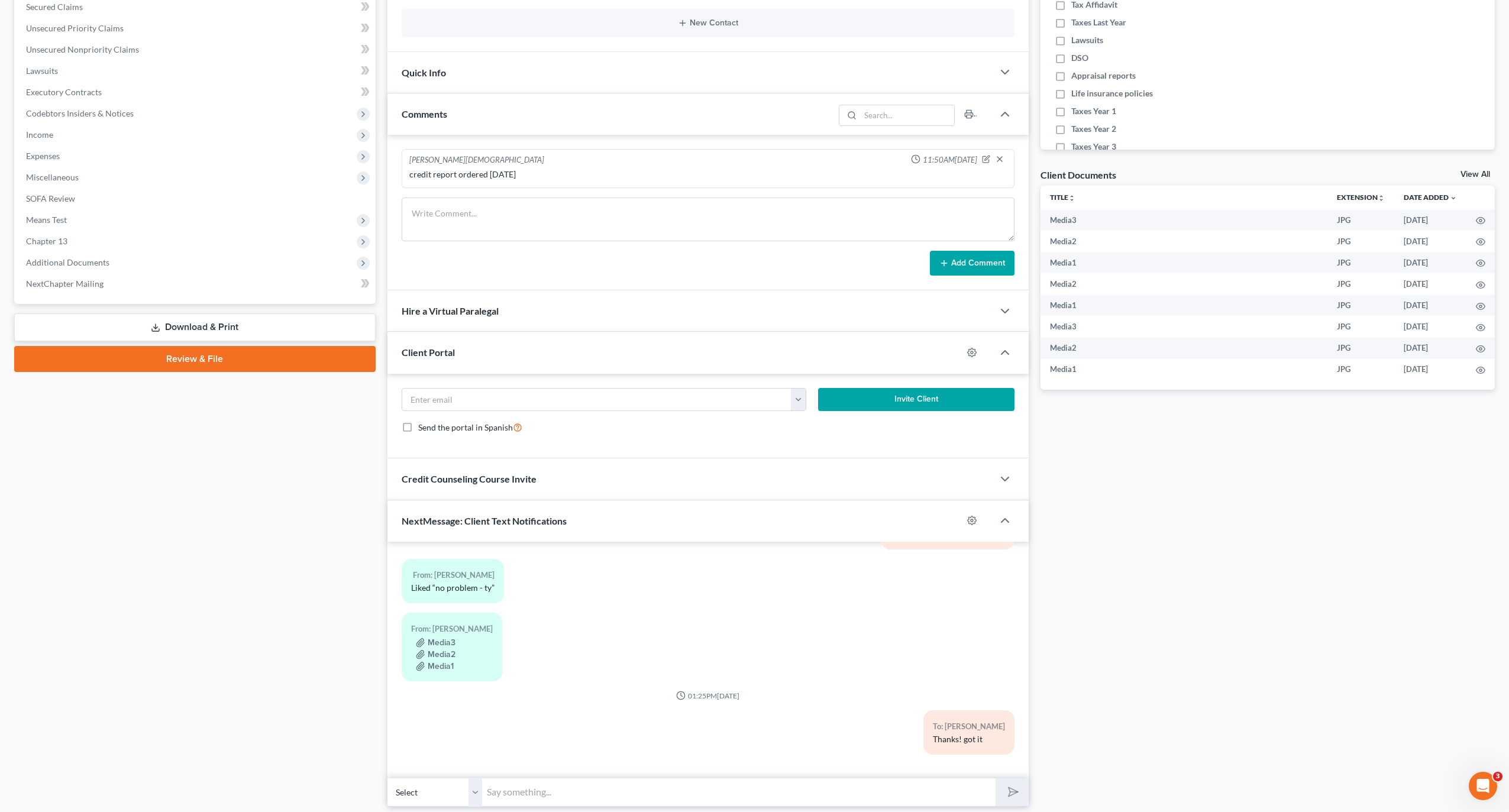
scroll to position [198, 0]
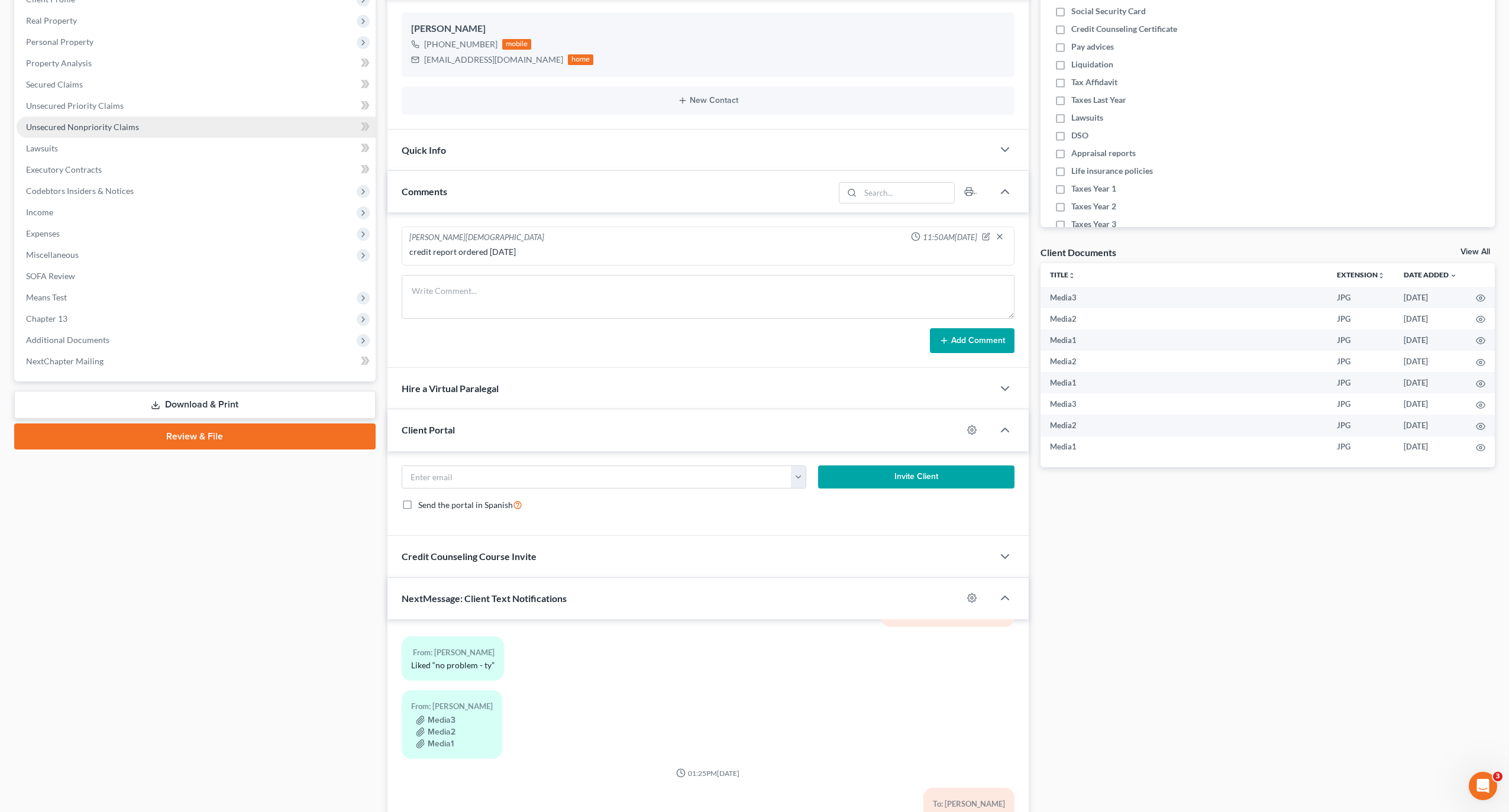
click at [121, 130] on span "Unsecured Nonpriority Claims" at bounding box center [82, 127] width 113 height 10
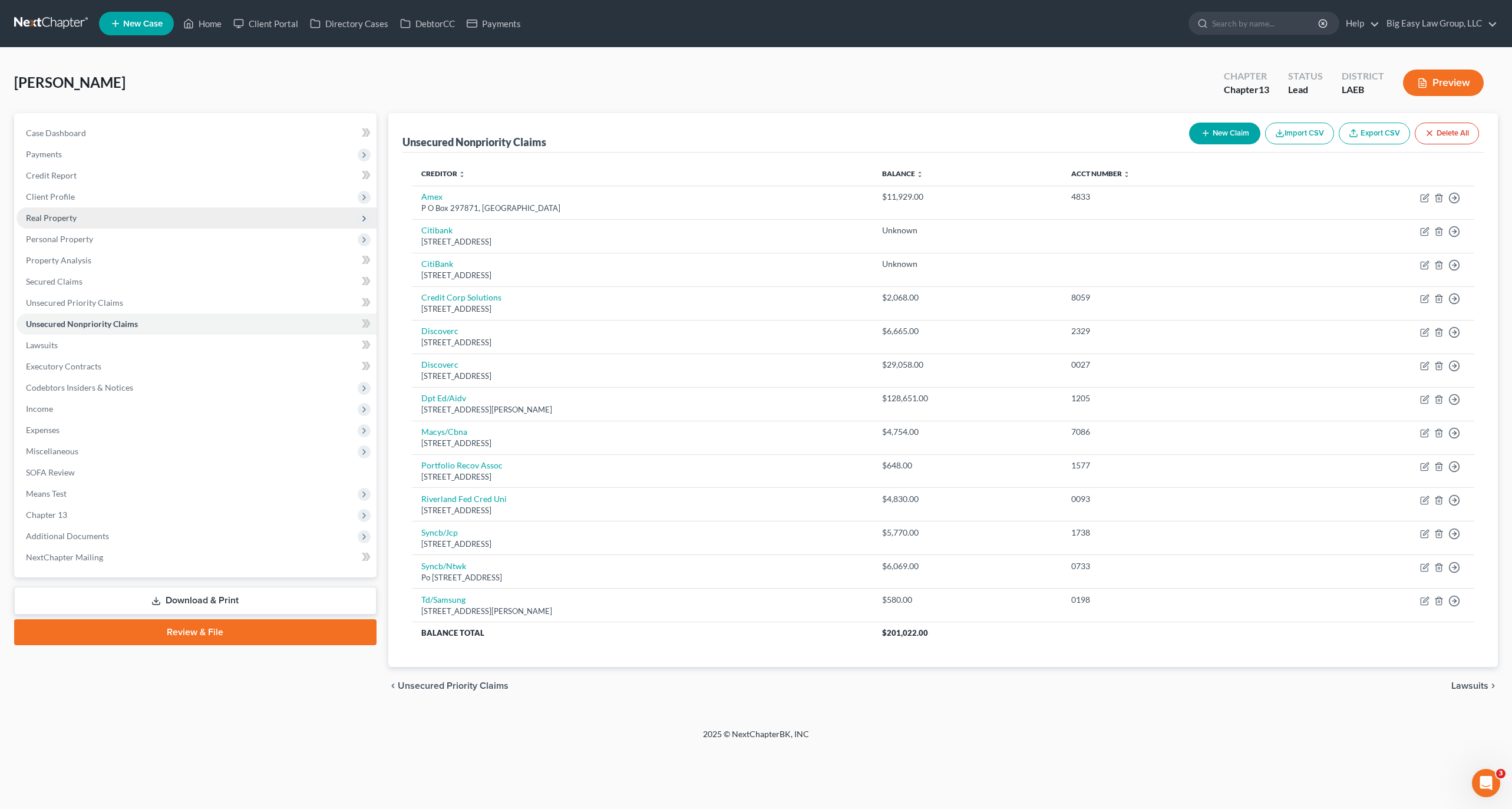
click at [71, 219] on span "Real Property" at bounding box center [51, 218] width 51 height 10
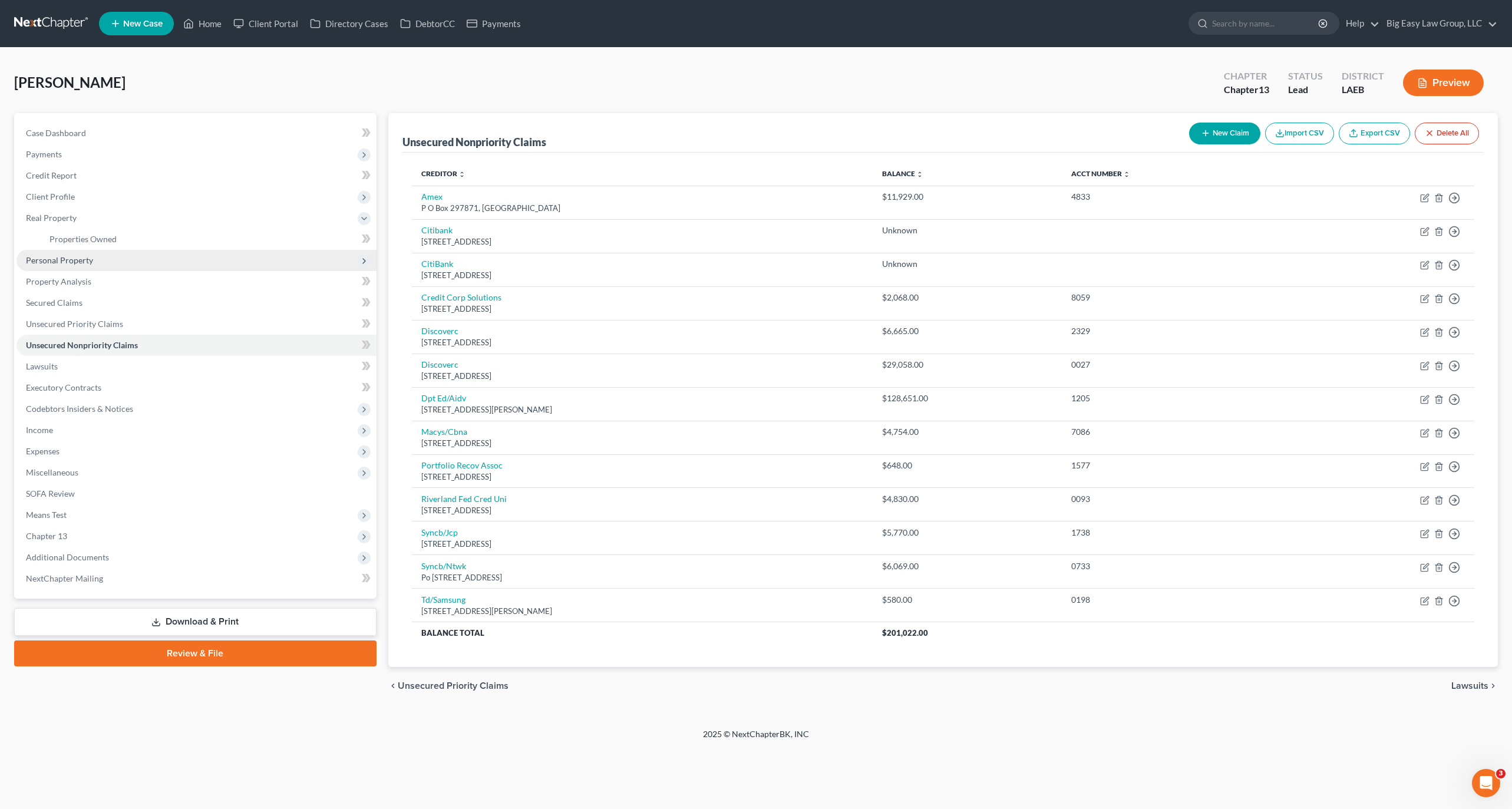
drag, startPoint x: 72, startPoint y: 254, endPoint x: 85, endPoint y: 257, distance: 13.3
click at [72, 255] on span "Personal Property" at bounding box center [59, 260] width 67 height 10
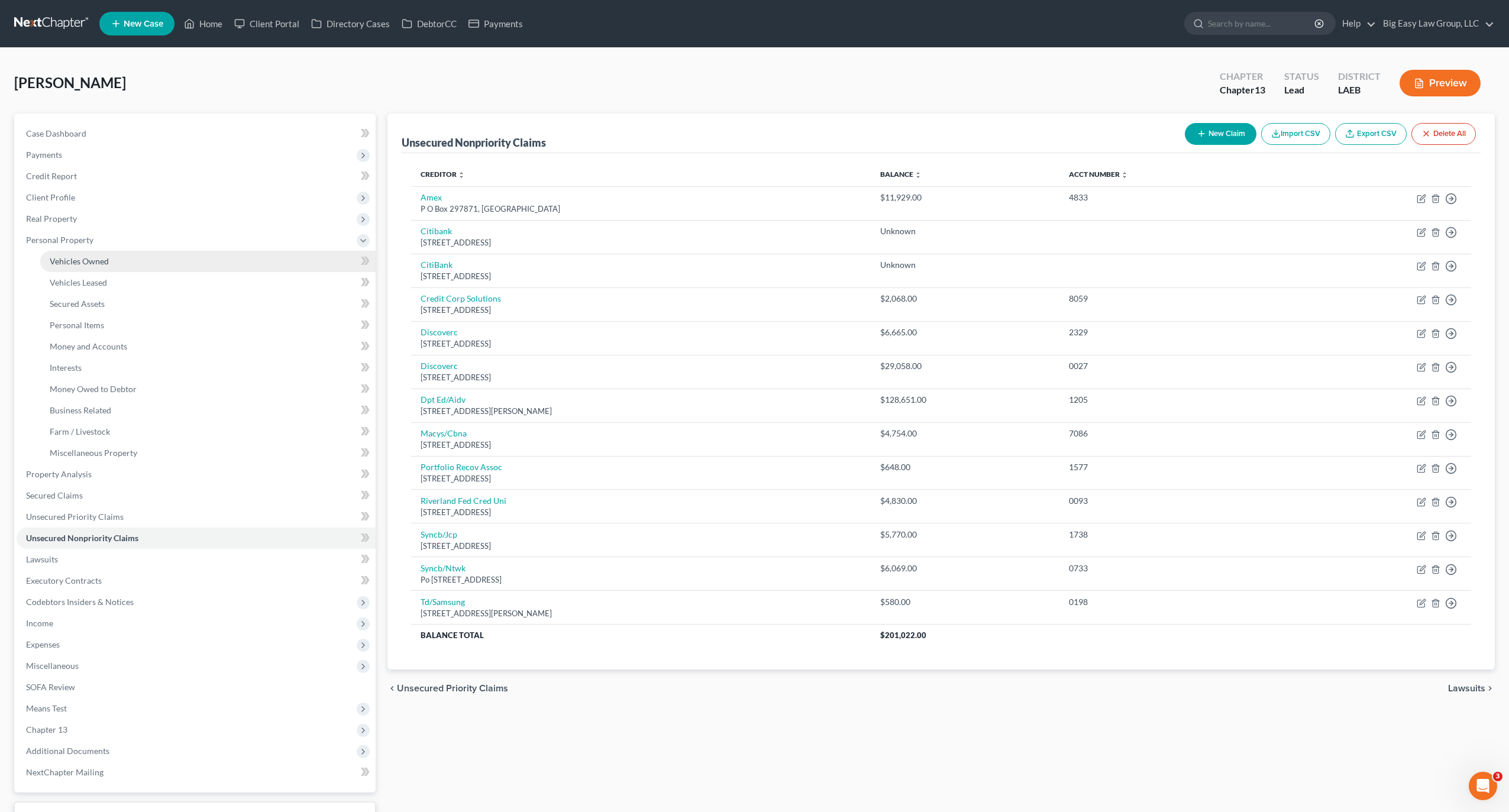
click at [156, 255] on link "Vehicles Owned" at bounding box center [208, 261] width 335 height 21
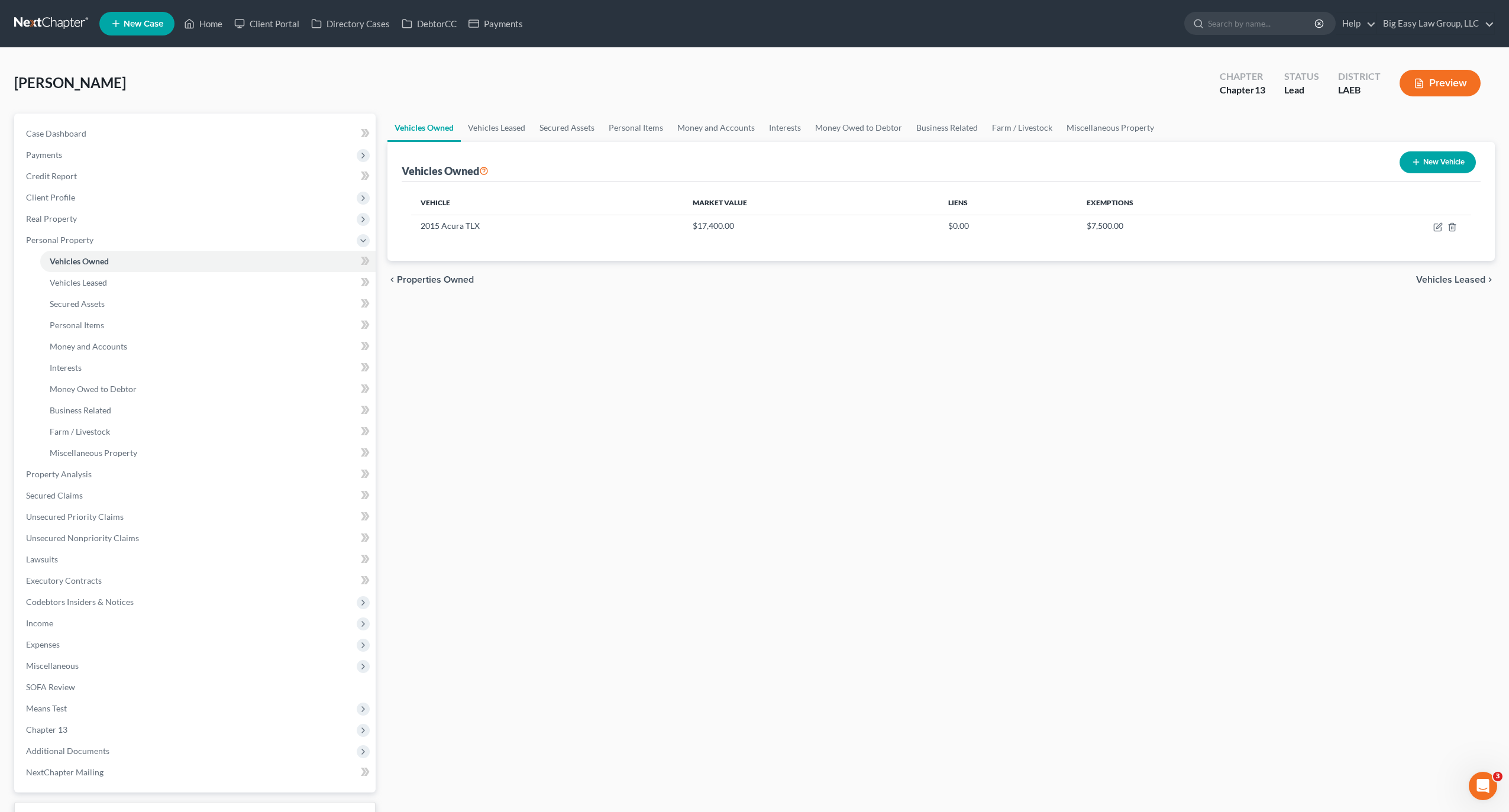
click at [679, 241] on div "Vehicle Market Value Liens Exemptions 2015 Acura TLX $17,400.00 $0.00 $7,500.00" at bounding box center [941, 221] width 1079 height 79
click at [65, 118] on div "Case Dashboard Payments Invoices Payments Payments Credit Report Client Profile…" at bounding box center [195, 453] width 362 height 679
click at [70, 131] on span "Case Dashboard" at bounding box center [56, 134] width 60 height 10
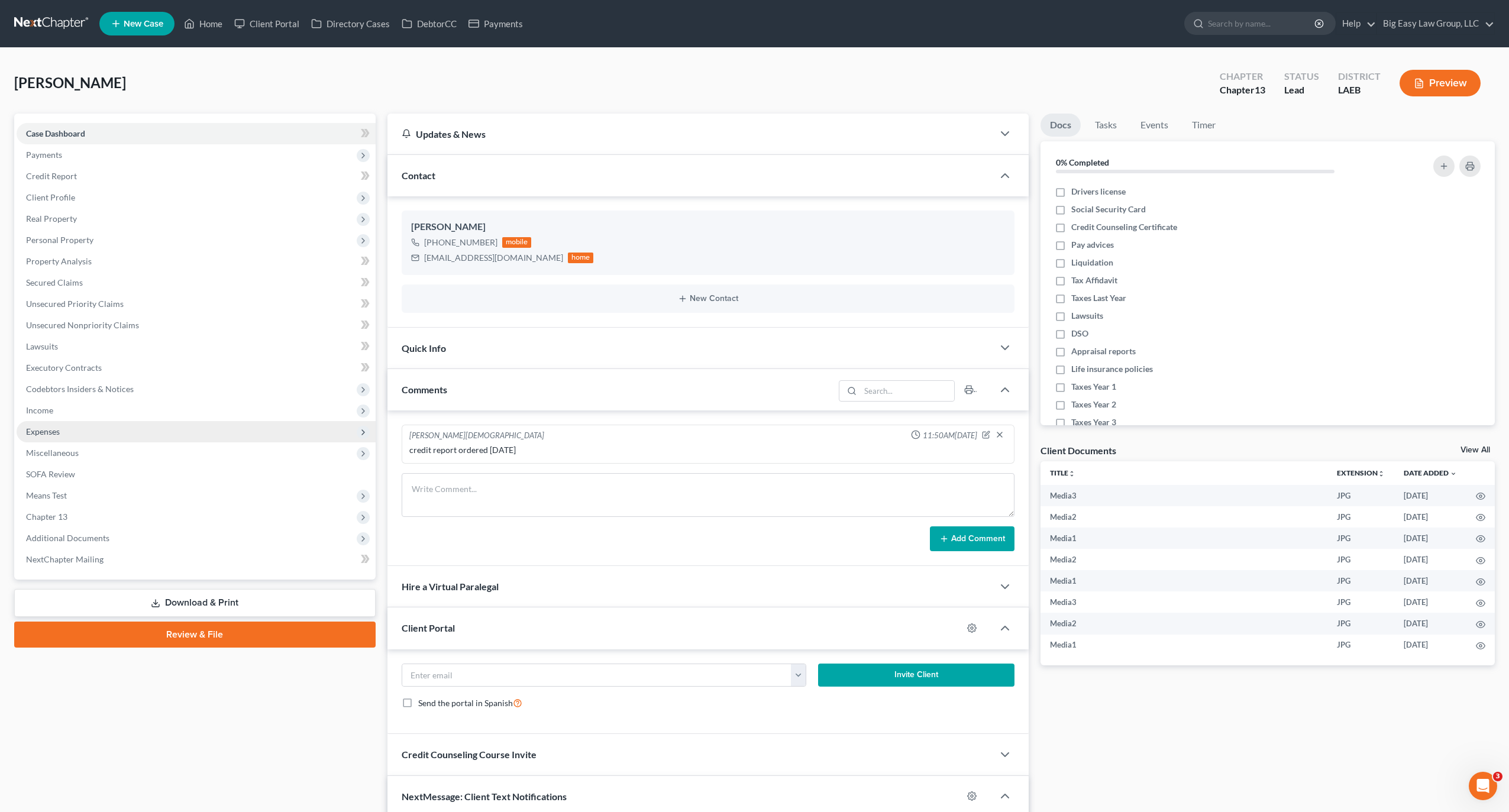
scroll to position [865, 0]
click at [210, 22] on link "Home" at bounding box center [204, 24] width 50 height 21
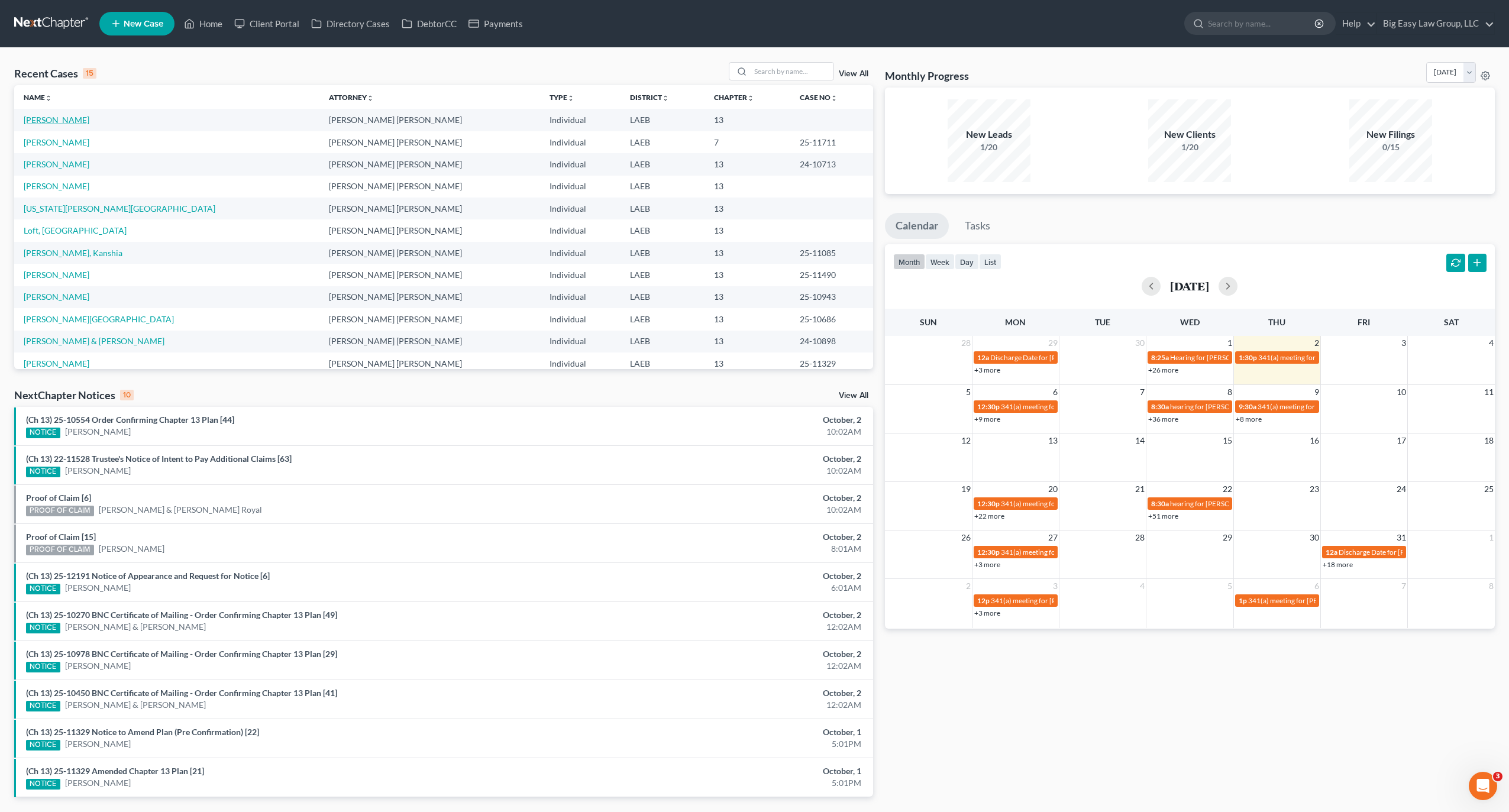
click at [70, 121] on link "Waters, Chantell" at bounding box center [57, 120] width 66 height 10
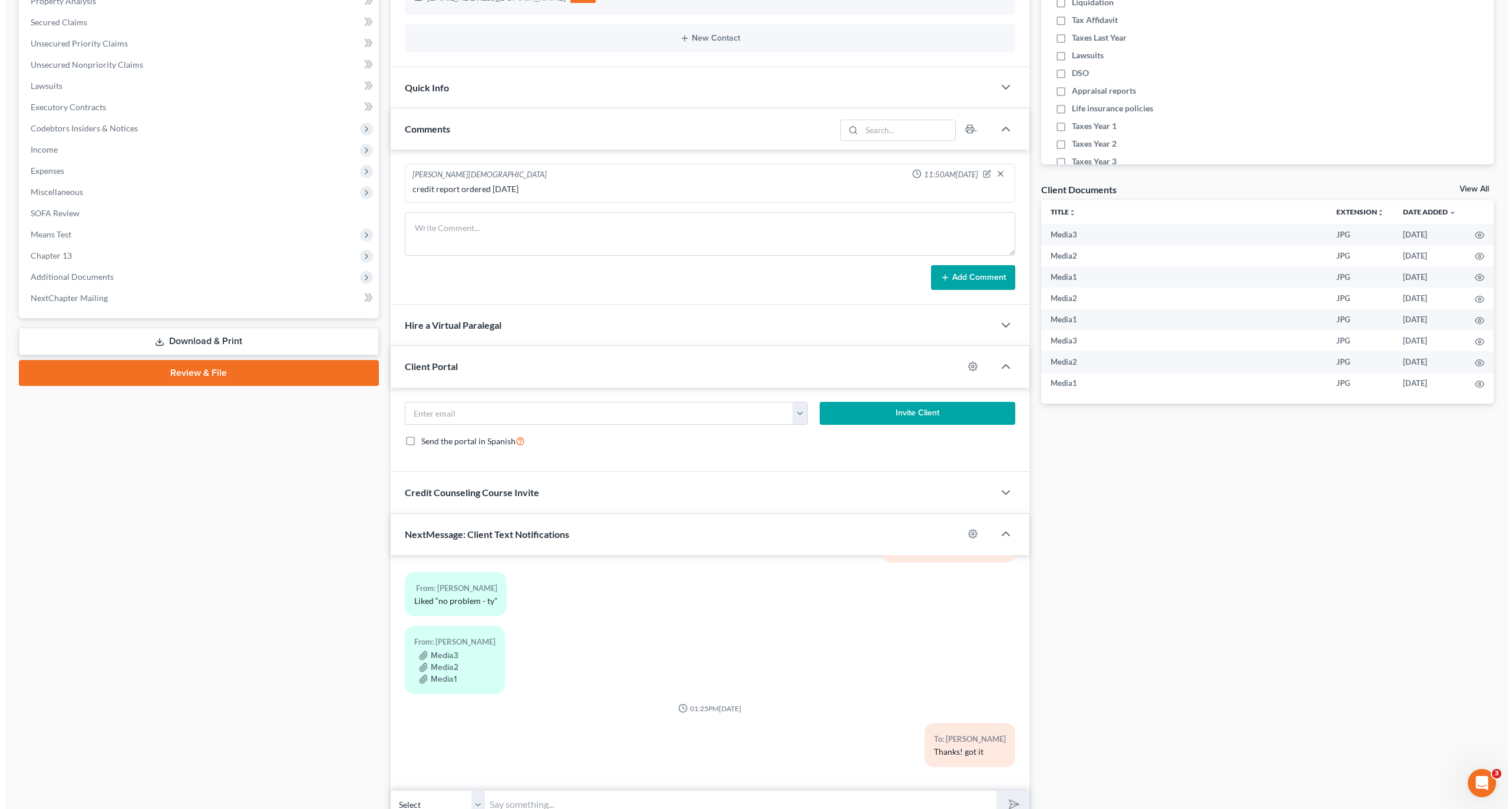
scroll to position [314, 0]
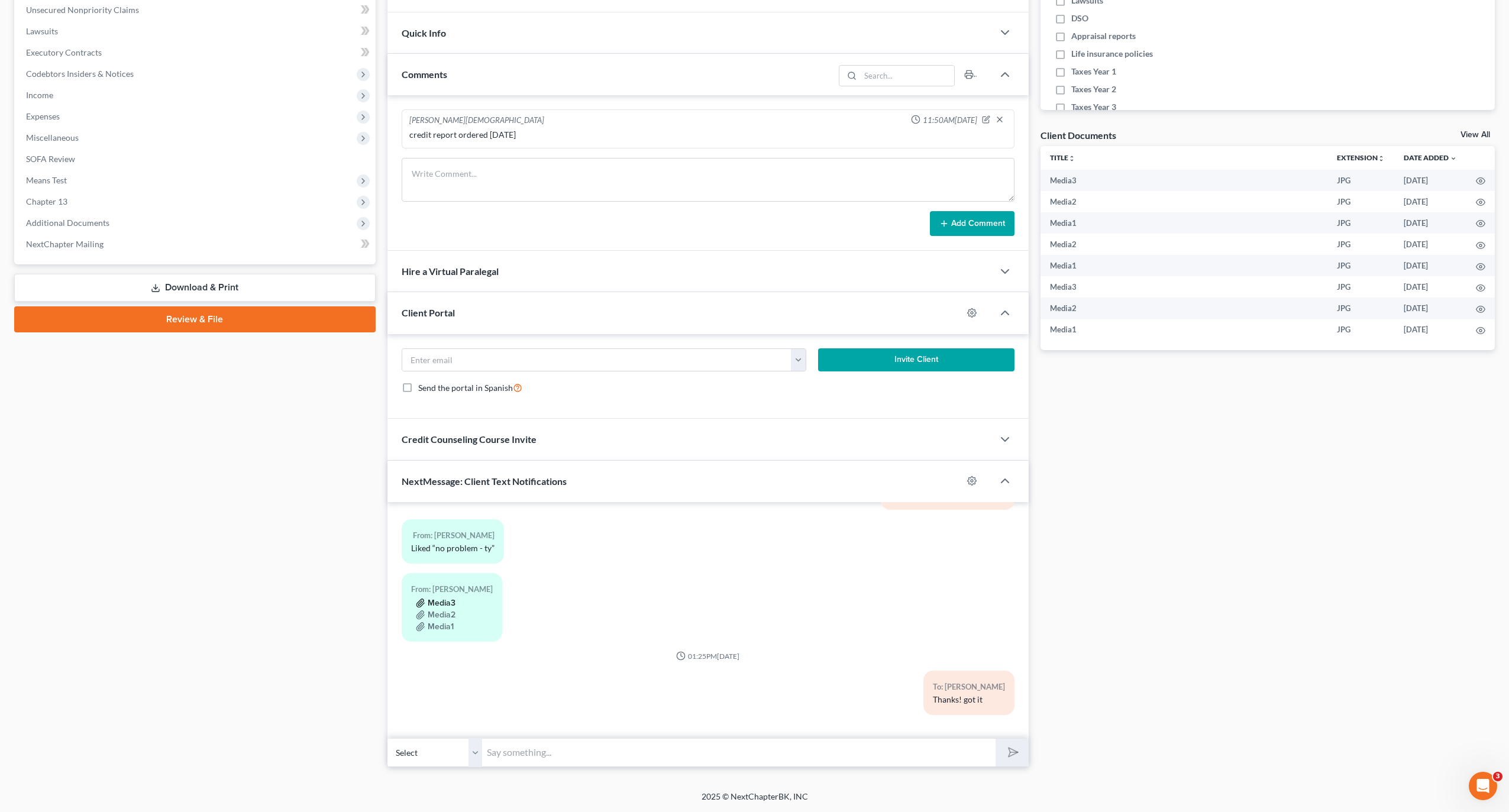
click at [449, 598] on button "Media3" at bounding box center [435, 603] width 40 height 9
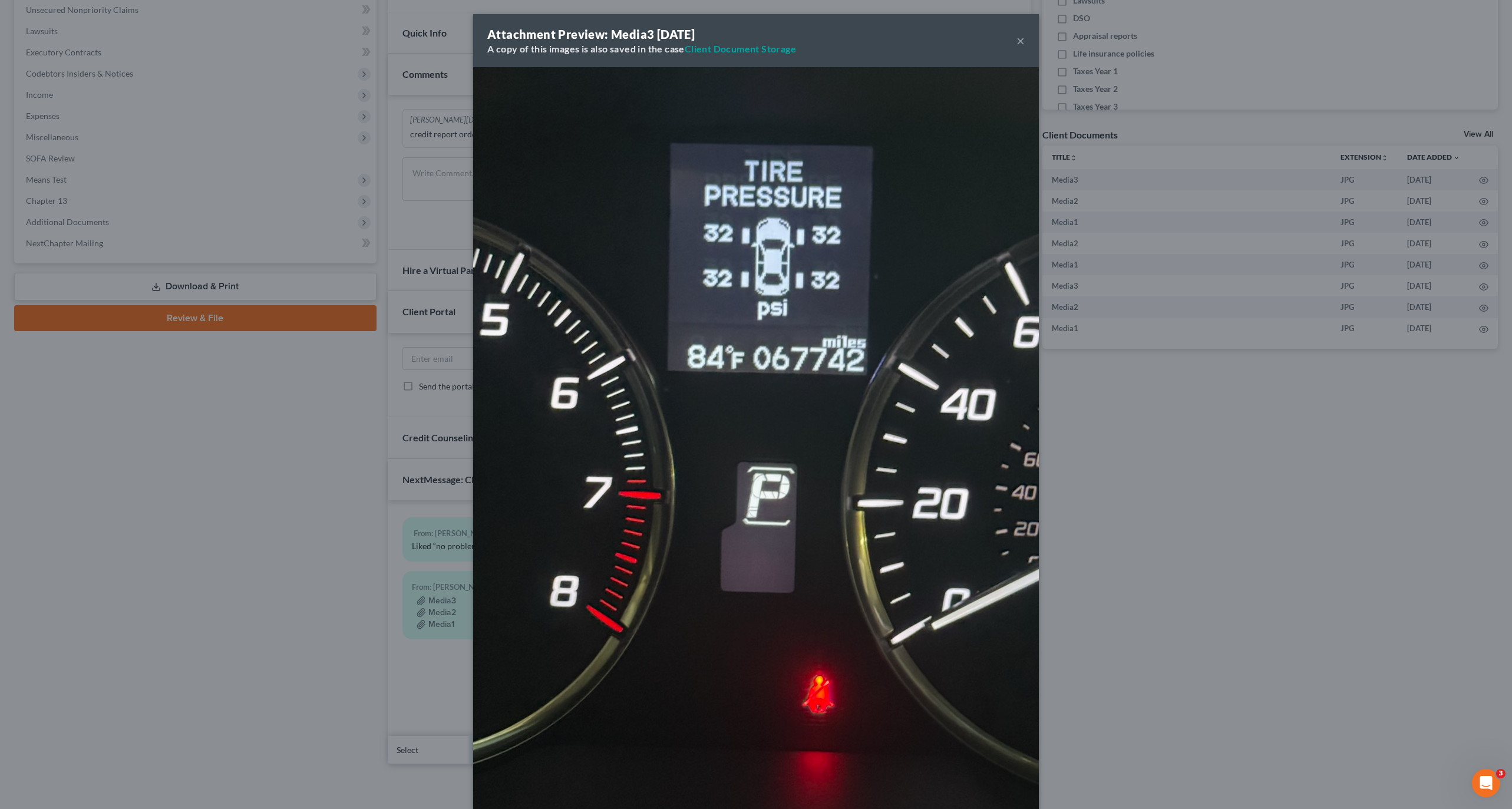
click at [225, 505] on div "Attachment Preview: Media3 10/01/2025 A copy of this images is also saved in th…" at bounding box center [756, 404] width 1512 height 809
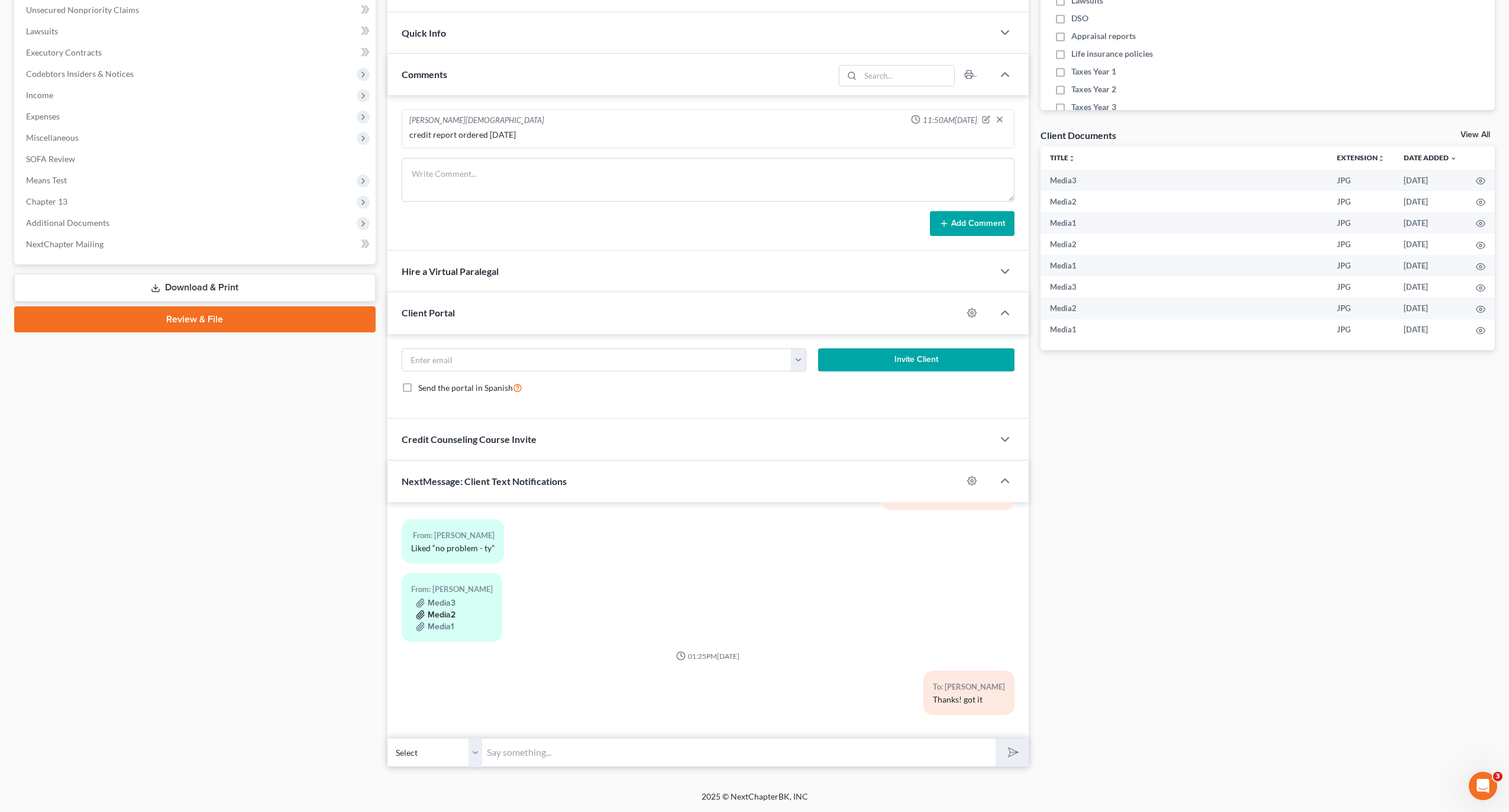
click at [442, 612] on button "Media2" at bounding box center [435, 615] width 40 height 9
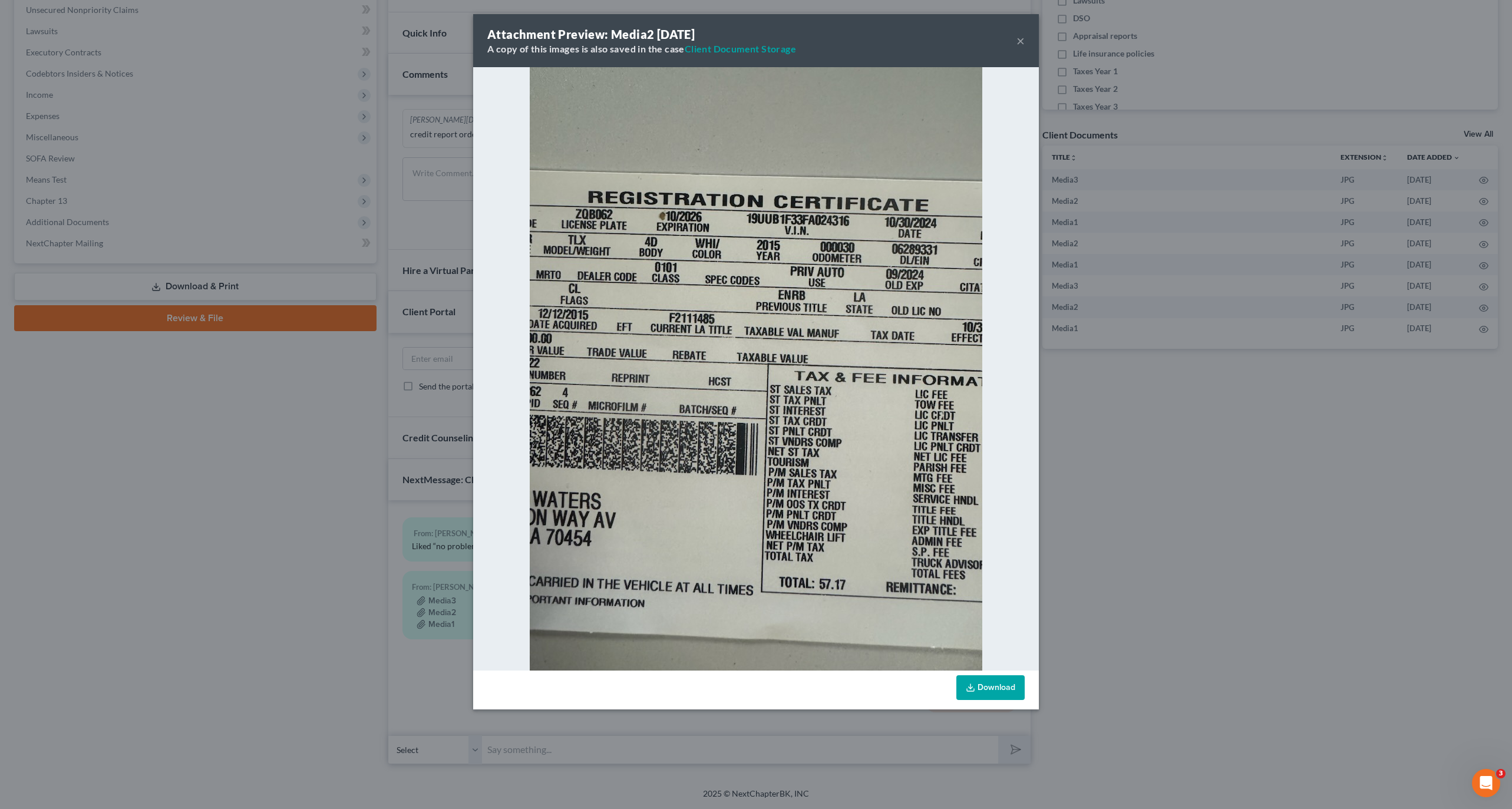
drag, startPoint x: 228, startPoint y: 521, endPoint x: 276, endPoint y: 559, distance: 61.2
click at [227, 521] on div "Attachment Preview: Media2 10/01/2025 A copy of this images is also saved in th…" at bounding box center [756, 404] width 1512 height 809
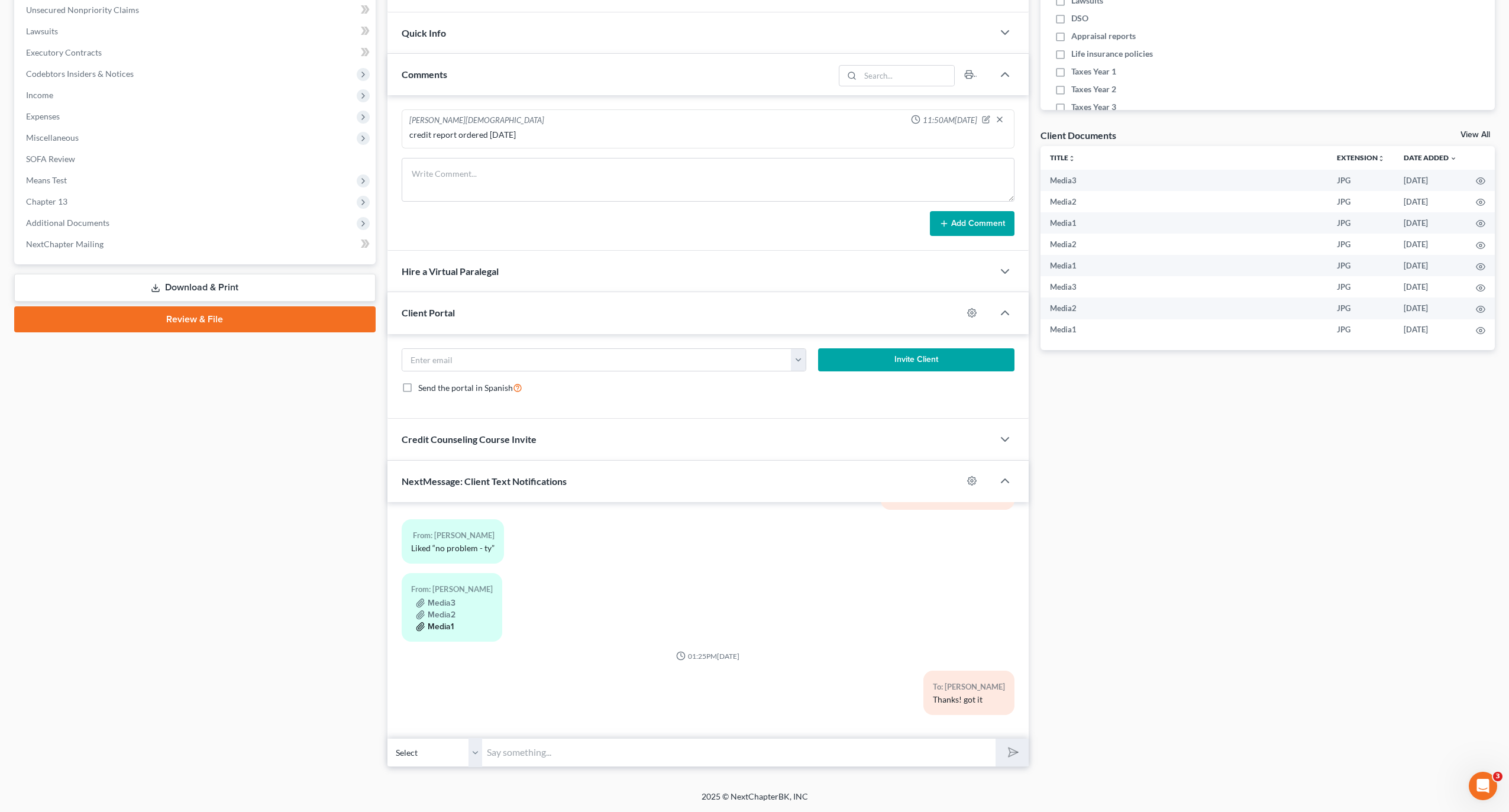
click at [441, 629] on button "Media1" at bounding box center [435, 627] width 38 height 9
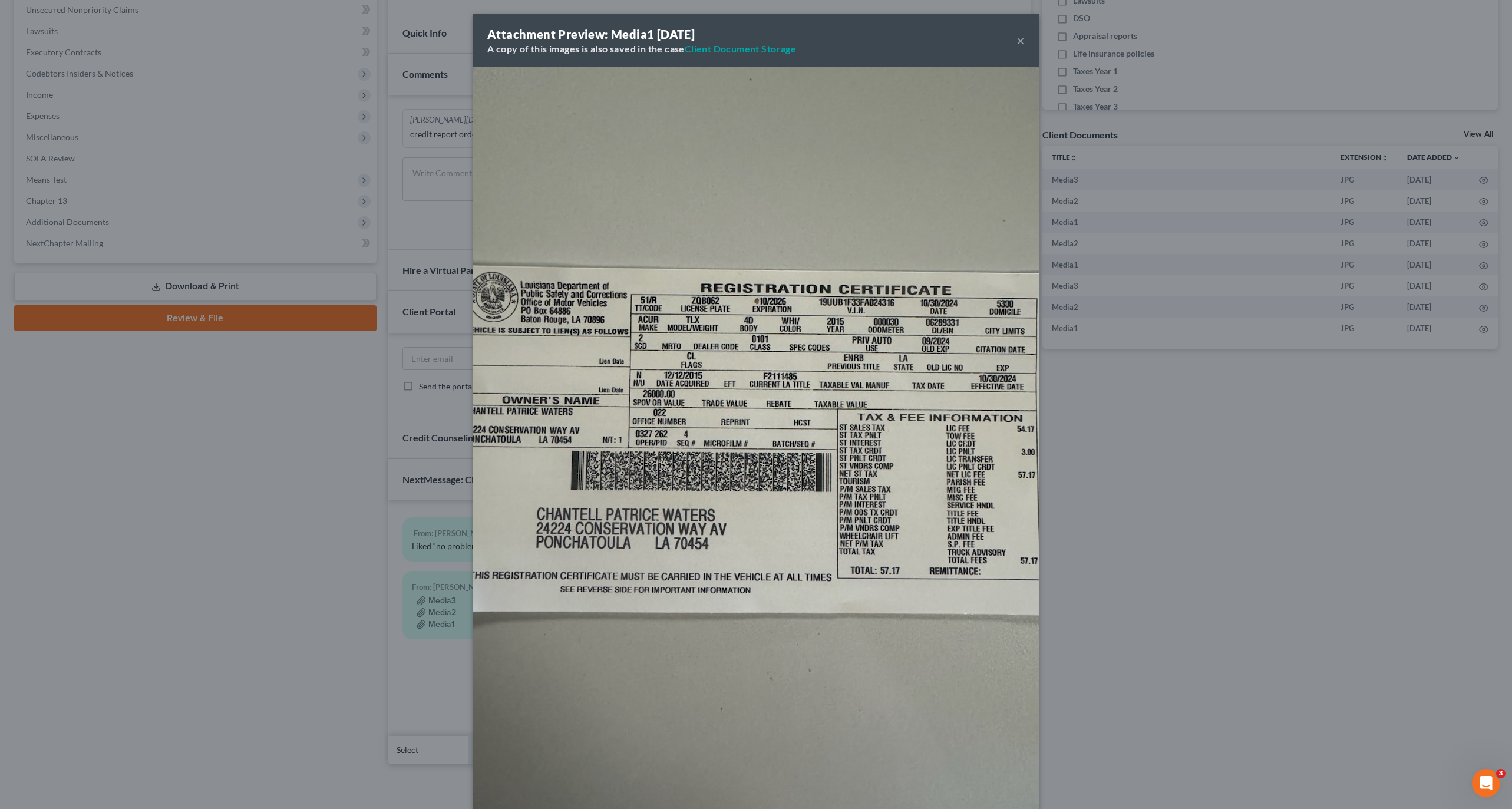
drag, startPoint x: 195, startPoint y: 491, endPoint x: 319, endPoint y: 529, distance: 129.7
click at [196, 491] on div "Attachment Preview: Media1 10/01/2025 A copy of this images is also saved in th…" at bounding box center [756, 404] width 1512 height 809
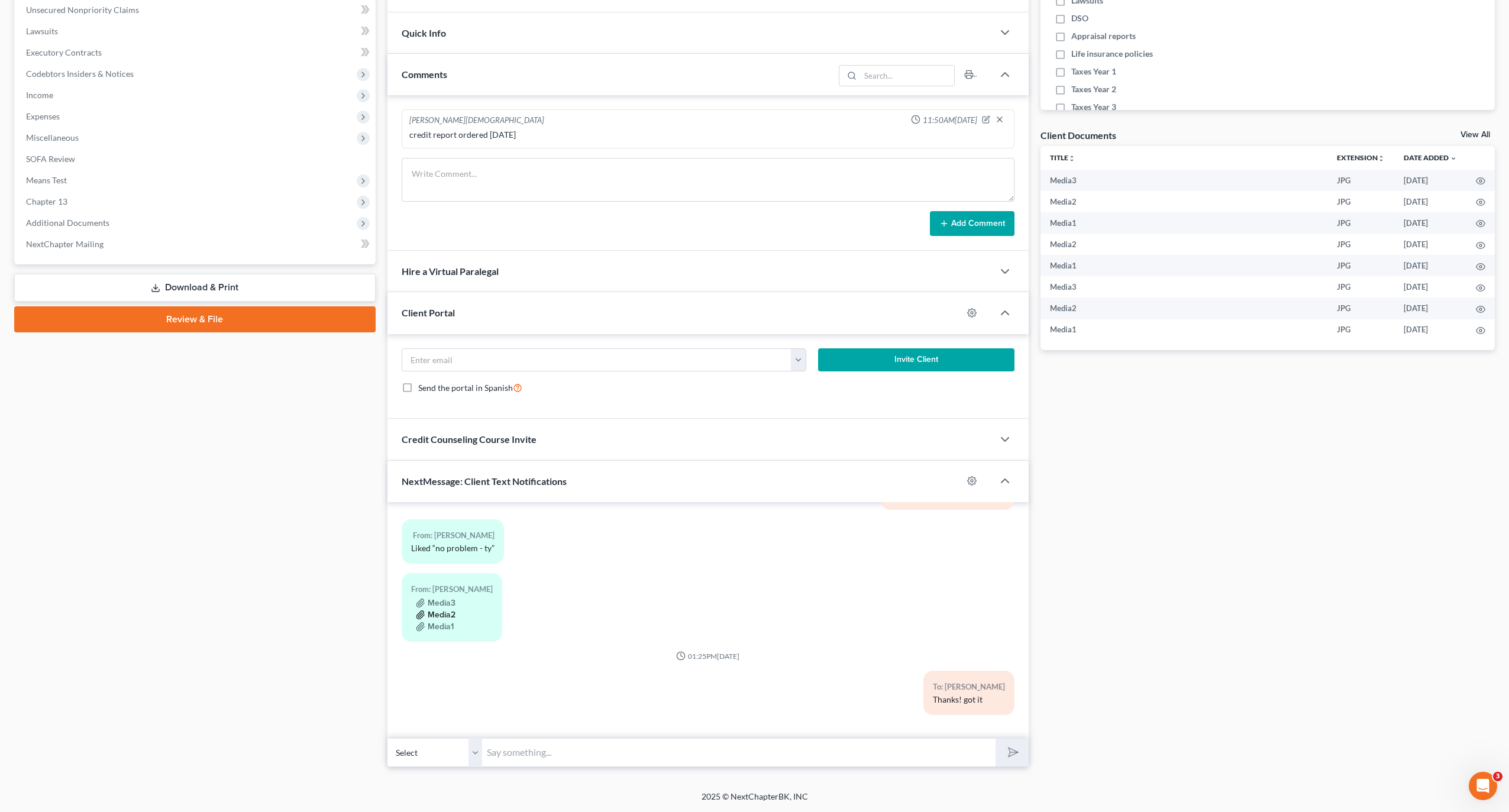
click at [438, 615] on button "Media2" at bounding box center [435, 615] width 40 height 9
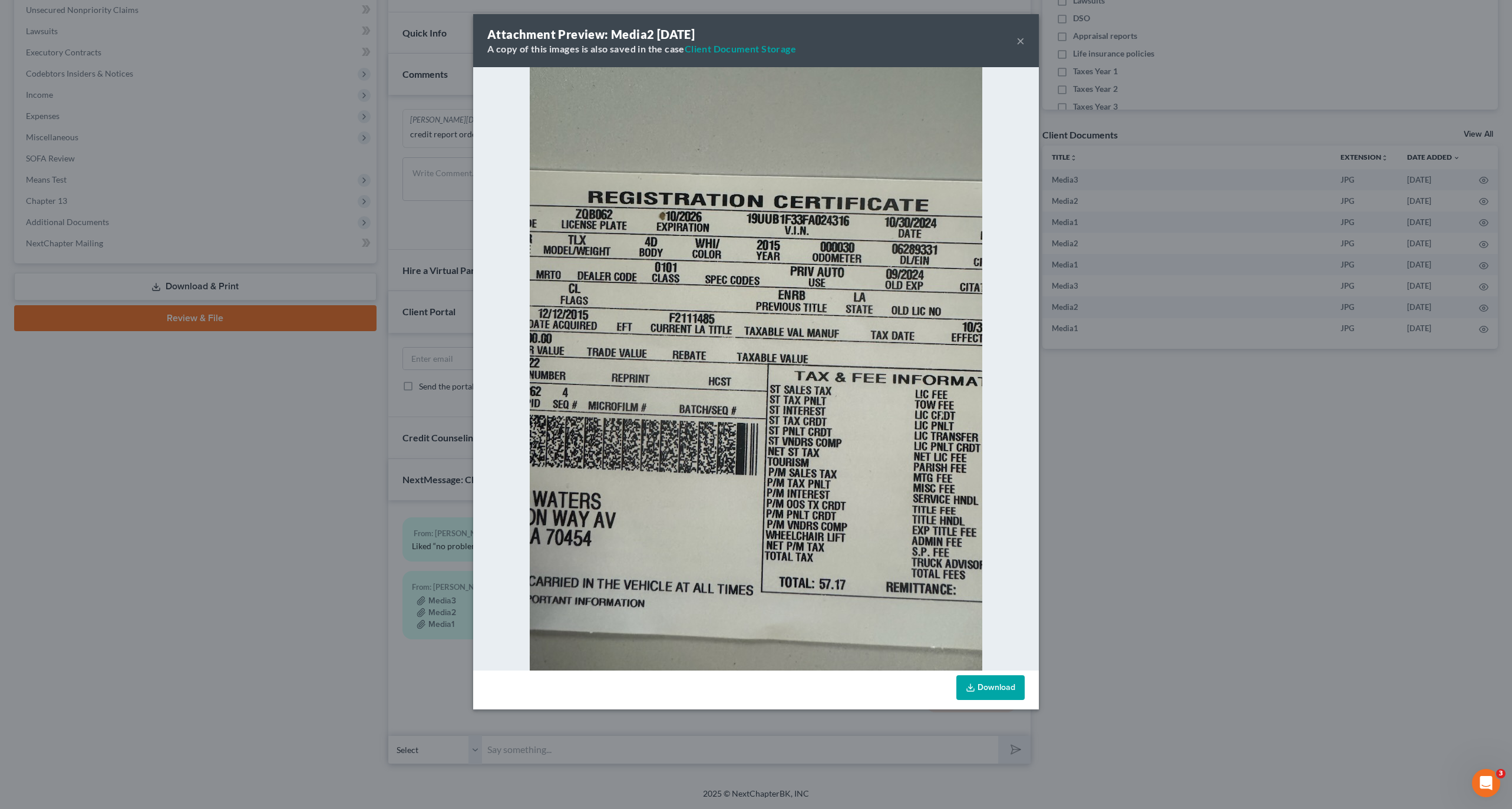
click at [377, 638] on div "Attachment Preview: Media2 10/01/2025 A copy of this images is also saved in th…" at bounding box center [756, 404] width 1512 height 809
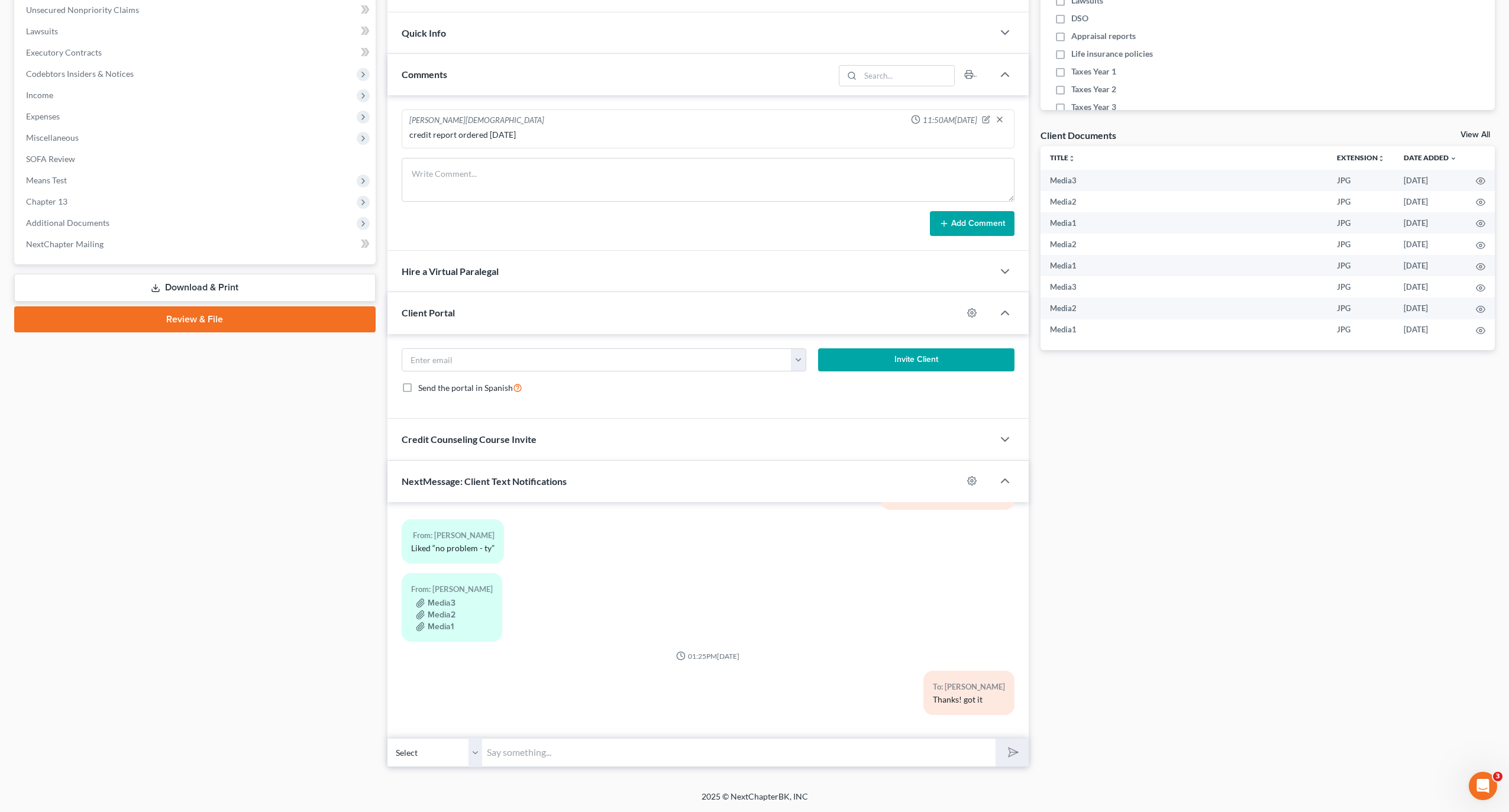
click at [454, 609] on div "Media2" at bounding box center [452, 614] width 82 height 12
click at [452, 605] on button "Media3" at bounding box center [435, 603] width 40 height 9
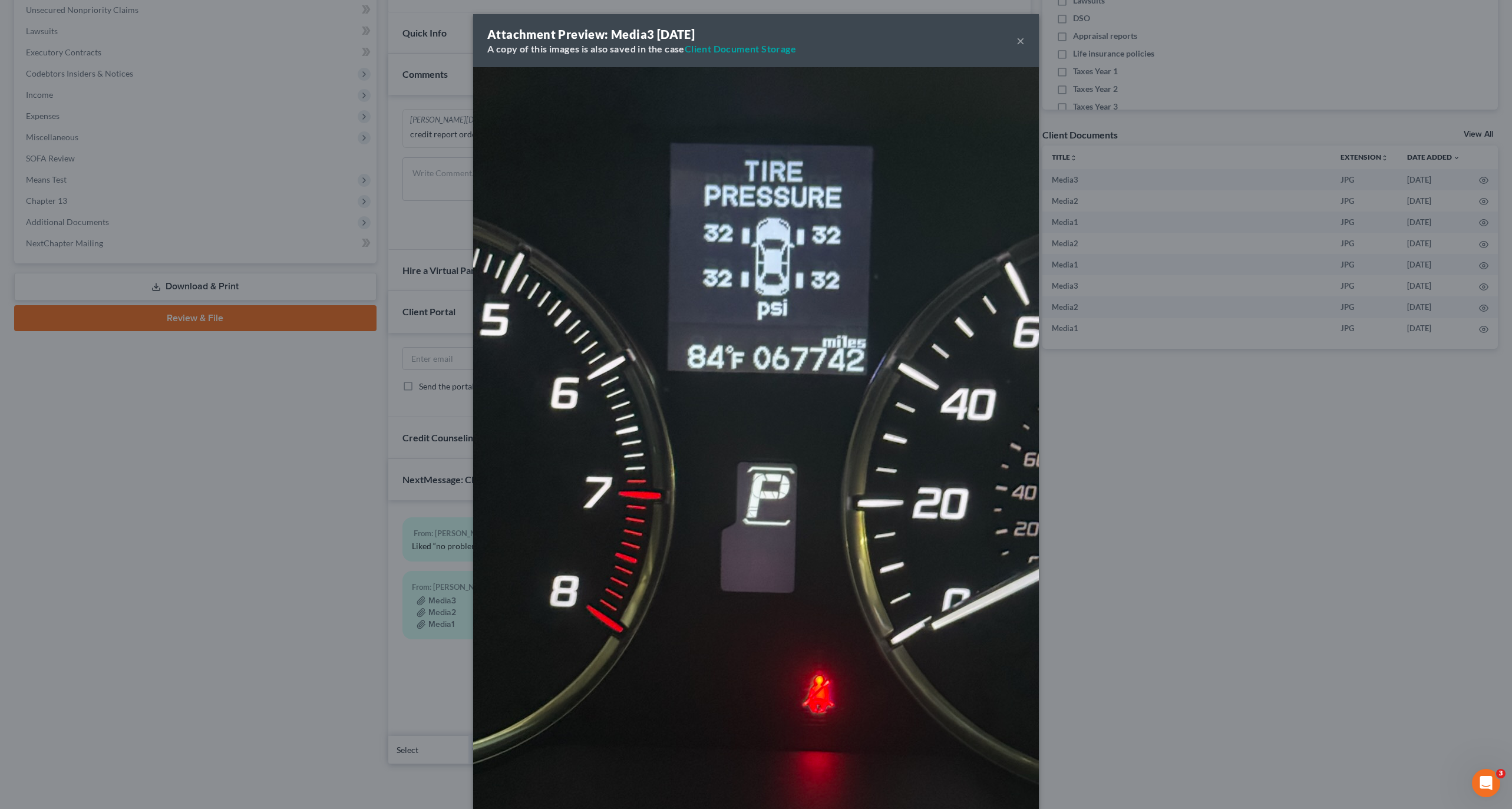
click at [247, 458] on div "Attachment Preview: Media3 10/01/2025 A copy of this images is also saved in th…" at bounding box center [756, 404] width 1512 height 809
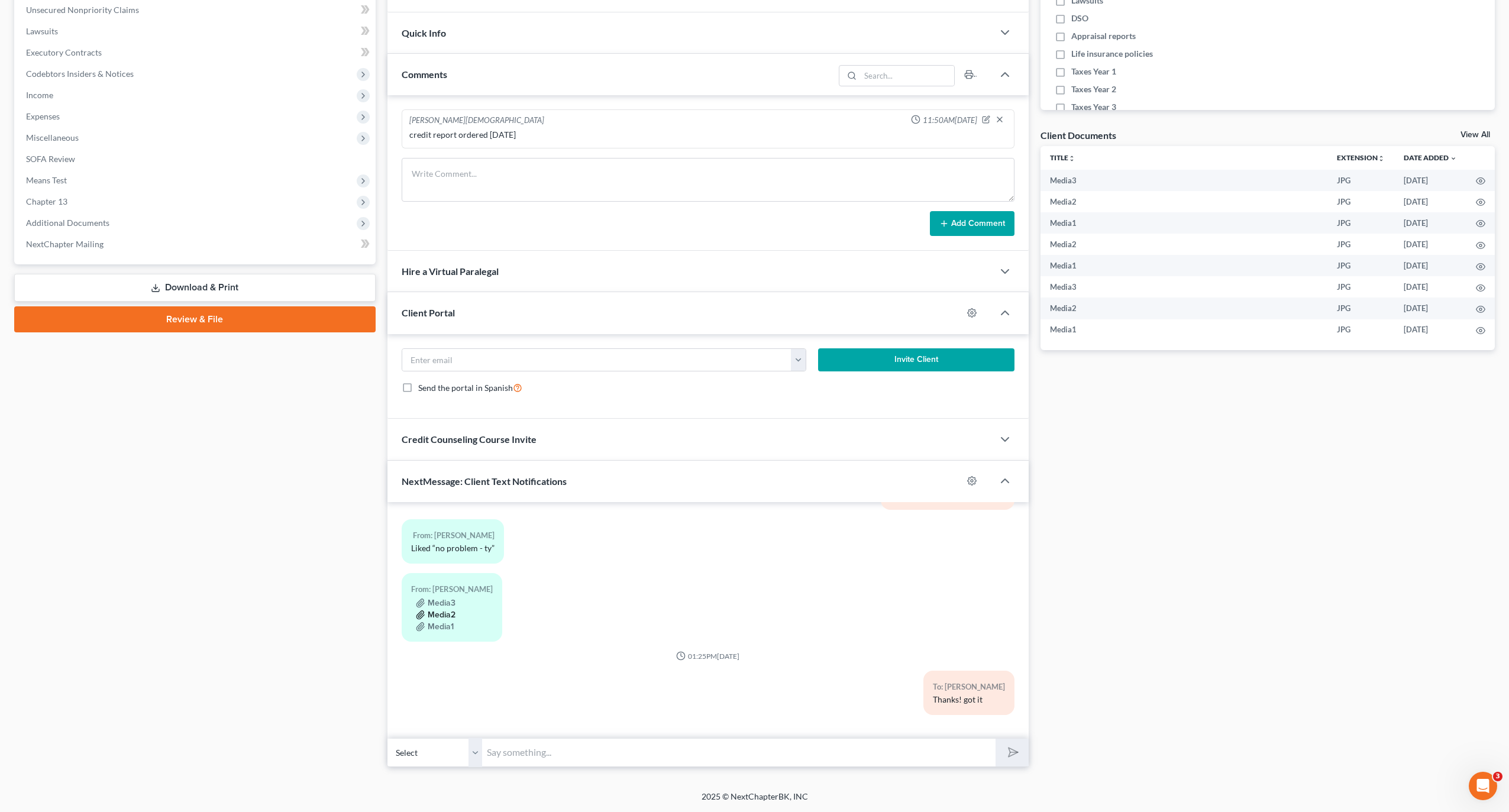
drag, startPoint x: 465, startPoint y: 608, endPoint x: 445, endPoint y: 619, distance: 22.8
click at [463, 612] on div "Media2" at bounding box center [452, 614] width 82 height 12
click at [444, 620] on div "Media1" at bounding box center [452, 626] width 82 height 12
click at [450, 610] on button "Media2" at bounding box center [435, 615] width 40 height 9
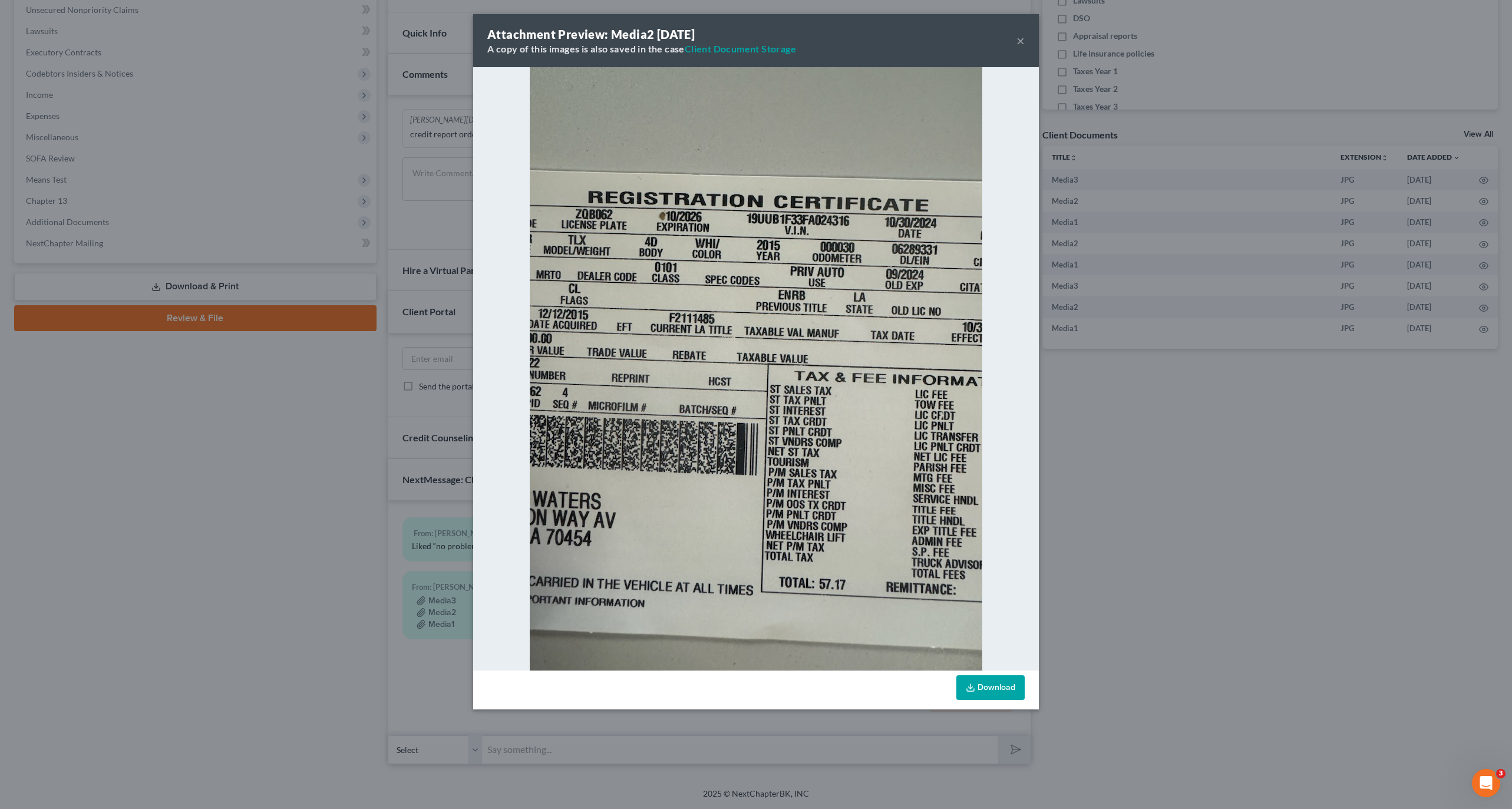
click at [244, 384] on div "Attachment Preview: Media2 10/01/2025 A copy of this images is also saved in th…" at bounding box center [756, 404] width 1512 height 809
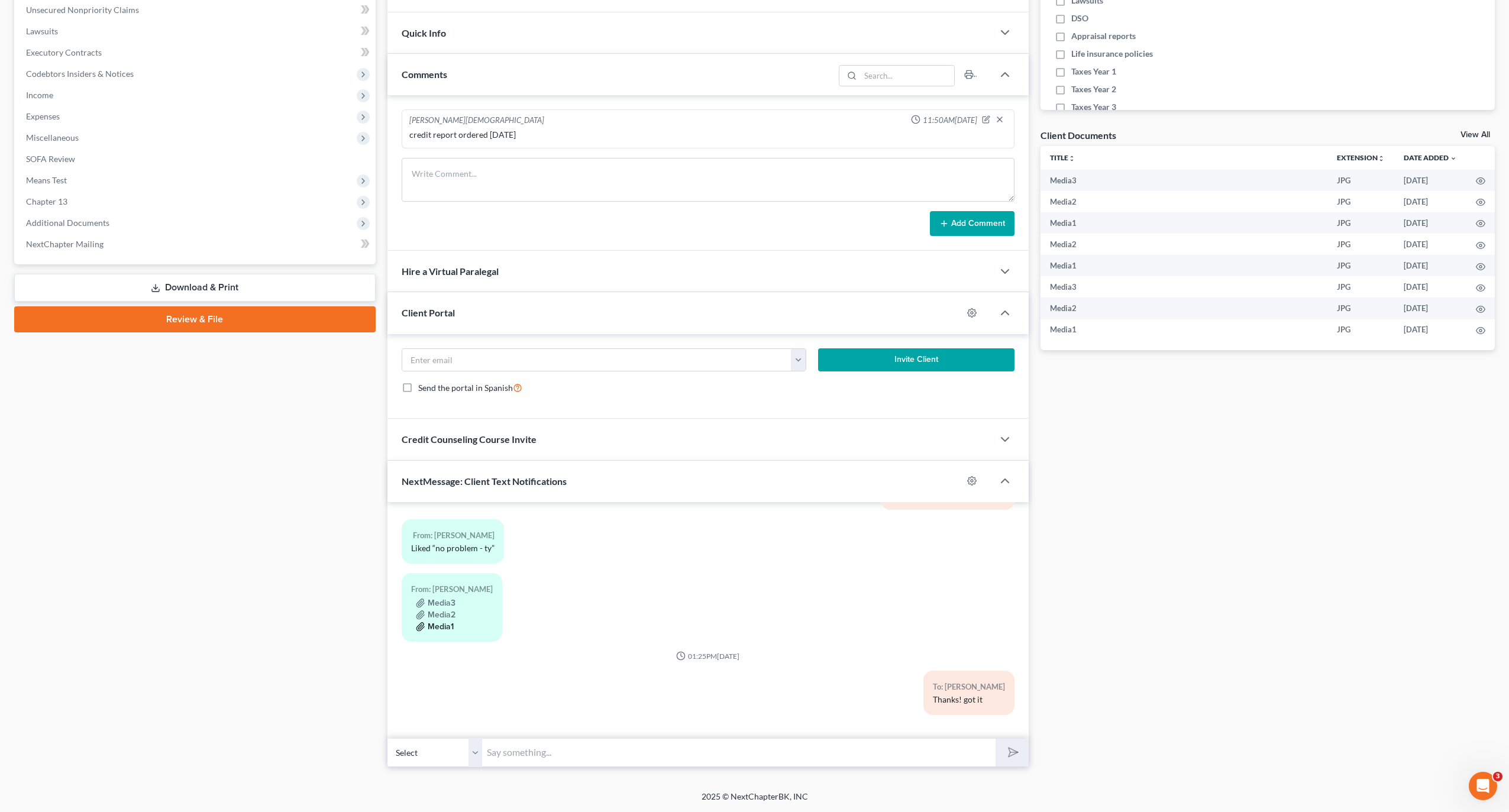
click at [445, 626] on button "Media1" at bounding box center [435, 627] width 38 height 9
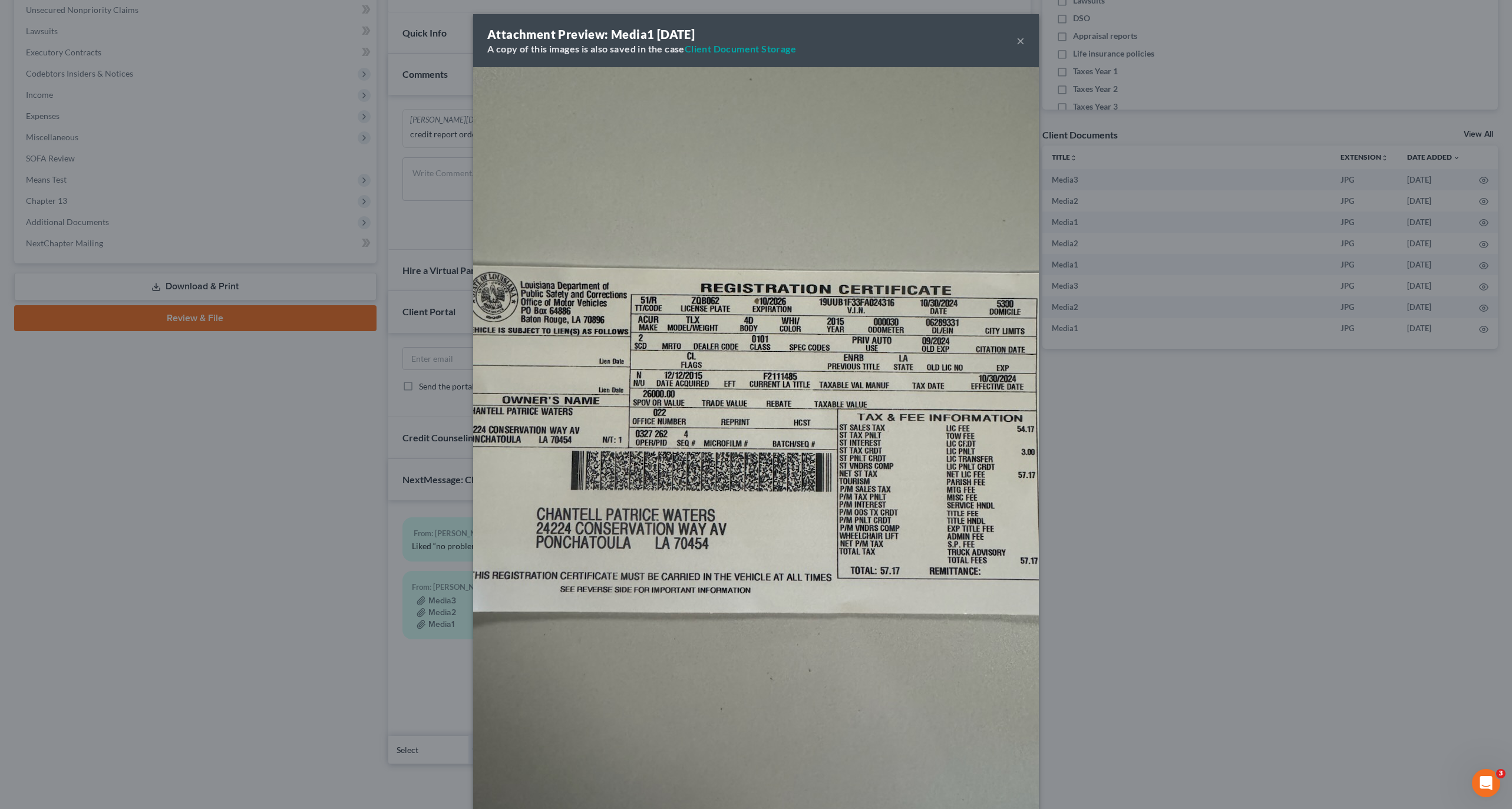
click at [274, 512] on div "Attachment Preview: Media1 10/01/2025 A copy of this images is also saved in th…" at bounding box center [756, 404] width 1512 height 809
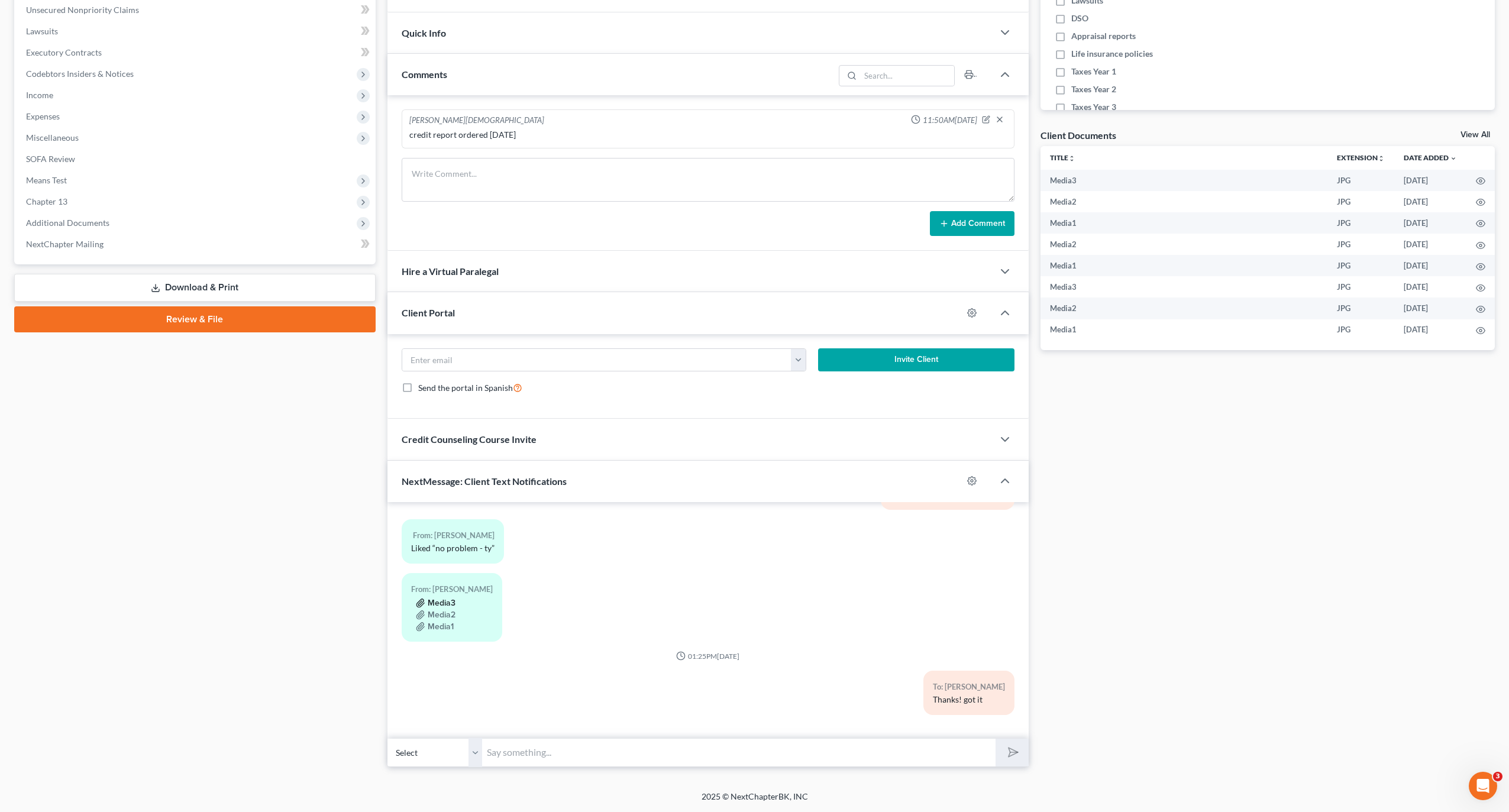
click at [430, 604] on button "Media3" at bounding box center [435, 603] width 40 height 9
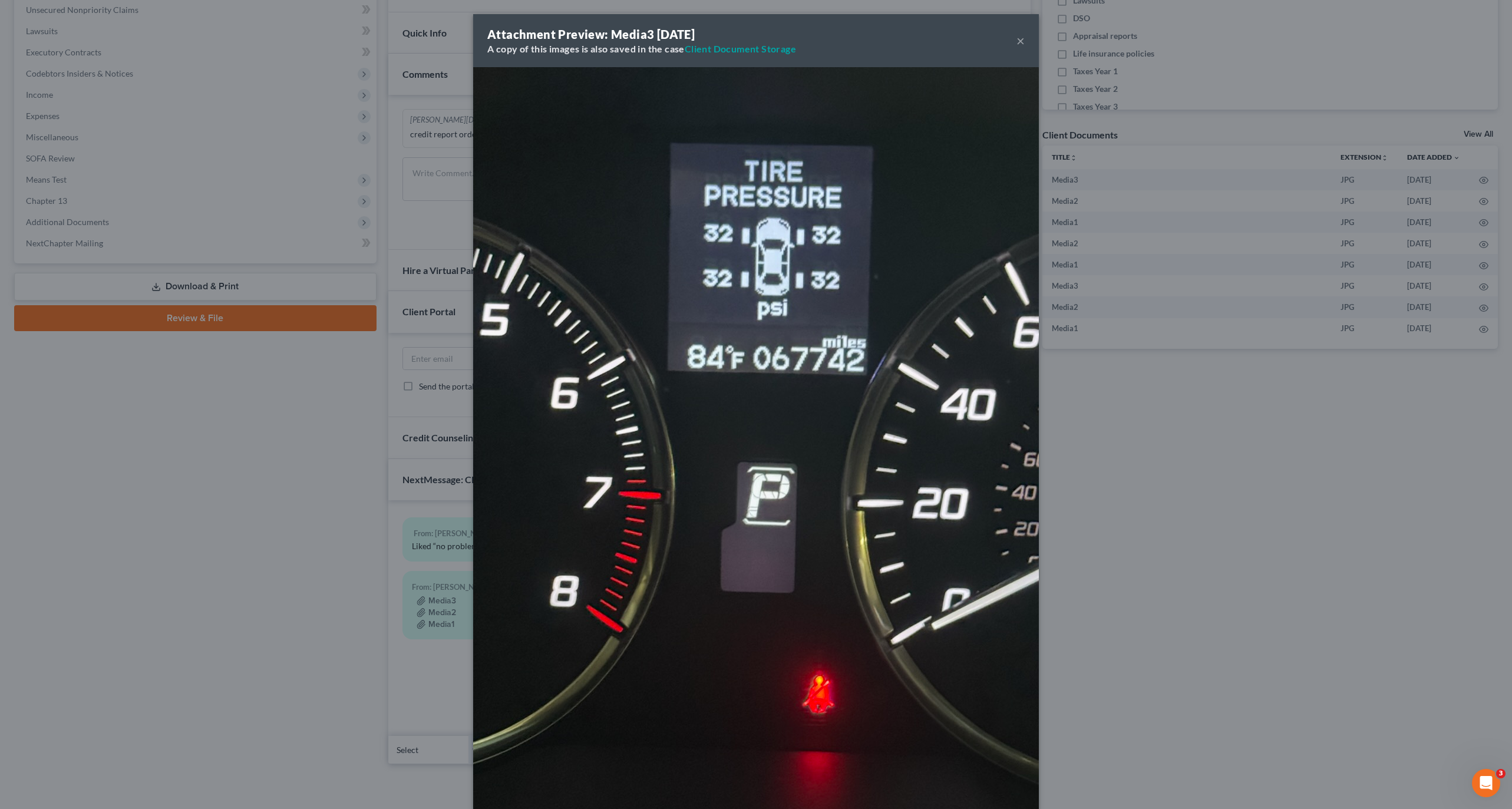
click at [109, 497] on div "Attachment Preview: Media3 10/01/2025 A copy of this images is also saved in th…" at bounding box center [756, 404] width 1512 height 809
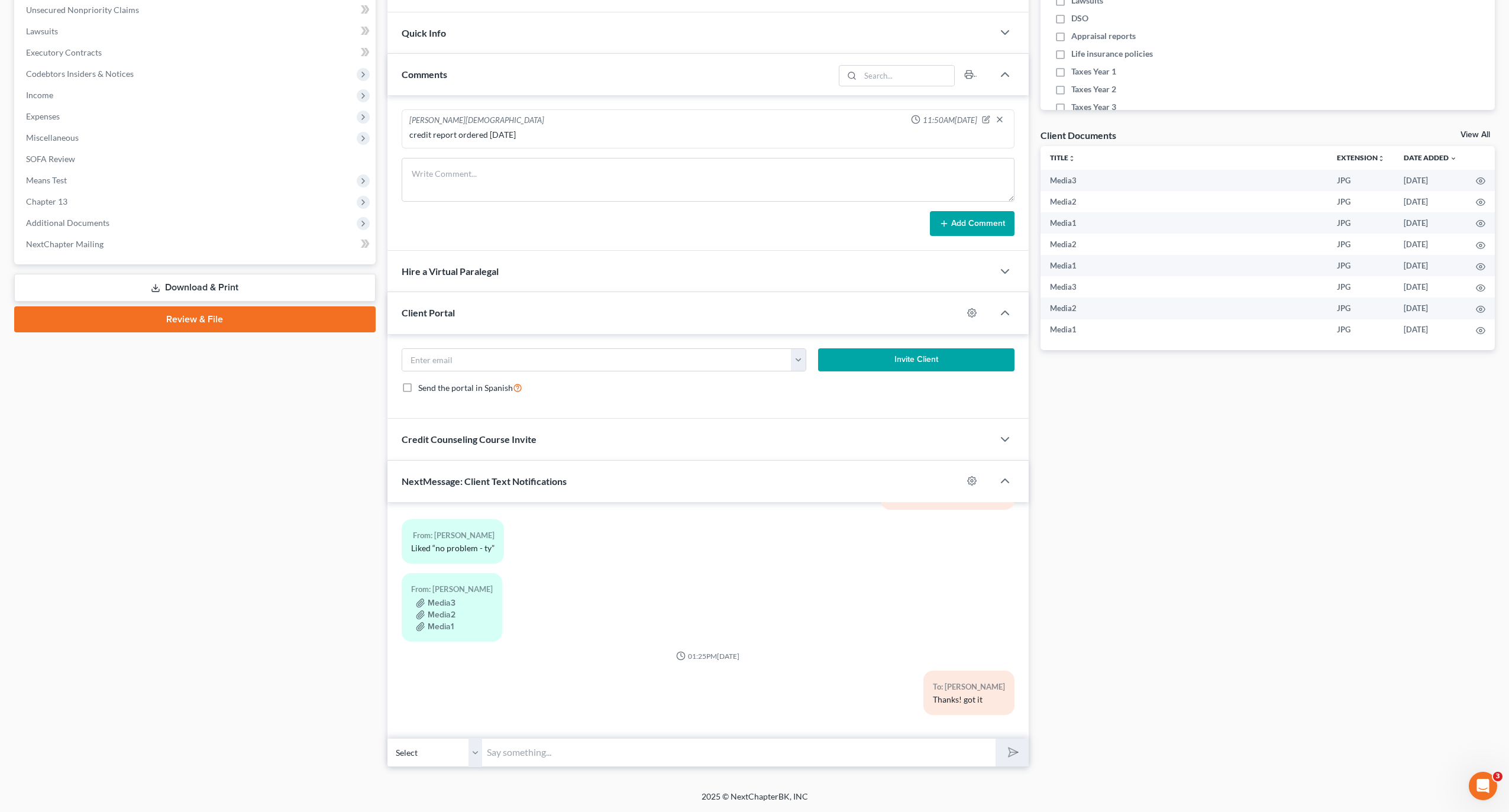
click at [445, 620] on div "Media1" at bounding box center [452, 626] width 82 height 12
click at [445, 618] on button "Media2" at bounding box center [435, 615] width 40 height 9
